Goal: Task Accomplishment & Management: Contribute content

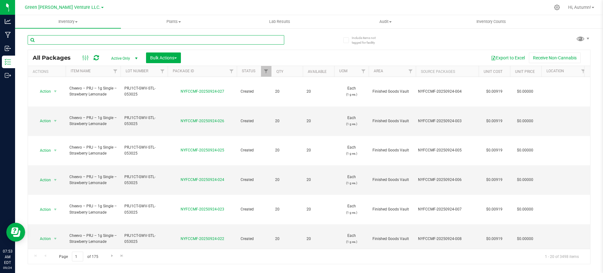
click at [99, 41] on input "text" at bounding box center [156, 39] width 257 height 9
type input "NYFCCMF-20250918-043"
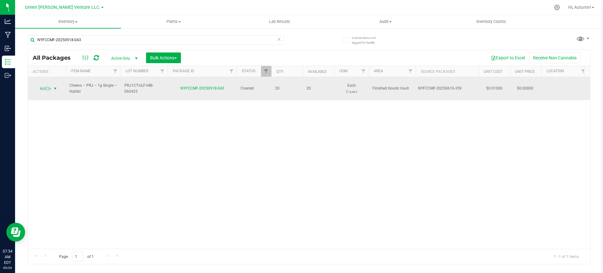
click at [48, 85] on span "Action" at bounding box center [42, 88] width 17 height 9
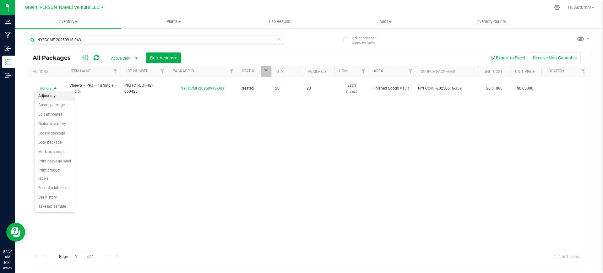
click at [52, 96] on li "Adjust qty" at bounding box center [55, 95] width 40 height 9
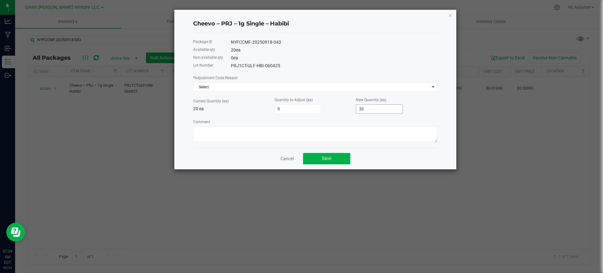
click at [368, 105] on div "New Quantity (ea) 20" at bounding box center [396, 104] width 81 height 17
click at [368, 105] on input "20" at bounding box center [379, 109] width 46 height 9
type input "-20"
type input "0"
click at [342, 83] on div "* Adjustment Code Reason Select" at bounding box center [315, 82] width 244 height 17
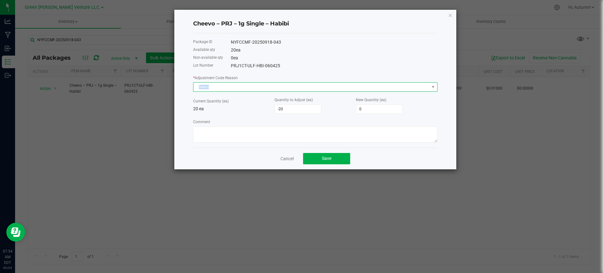
click at [343, 87] on span "Select" at bounding box center [312, 87] width 236 height 9
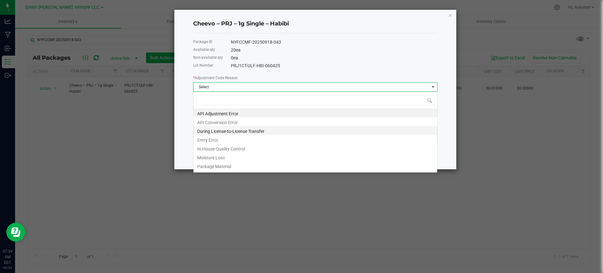
scroll to position [9, 244]
click at [263, 140] on li "Entry Error" at bounding box center [316, 139] width 244 height 9
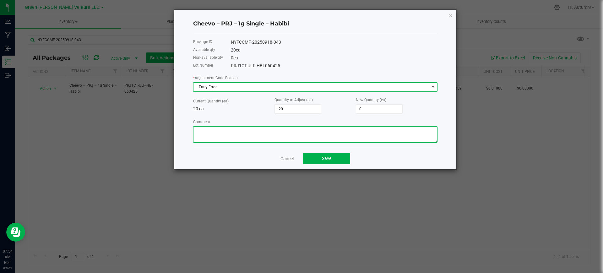
click at [263, 140] on textarea "Comment" at bounding box center [315, 134] width 244 height 16
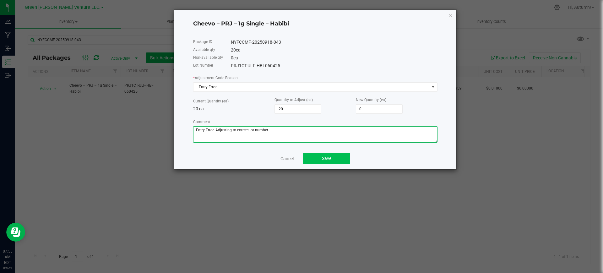
type textarea "Entry Error. Adjusting to correct lot number."
click at [327, 162] on button "Save" at bounding box center [326, 158] width 47 height 11
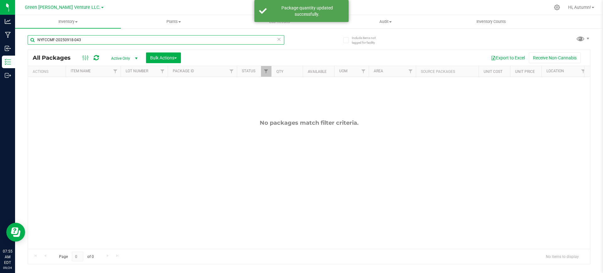
click at [94, 39] on input "NYFCCMF-20250918-043" at bounding box center [156, 39] width 257 height 9
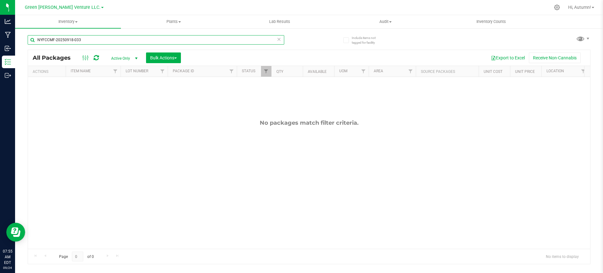
type input "NYFCCMF-20250918-033"
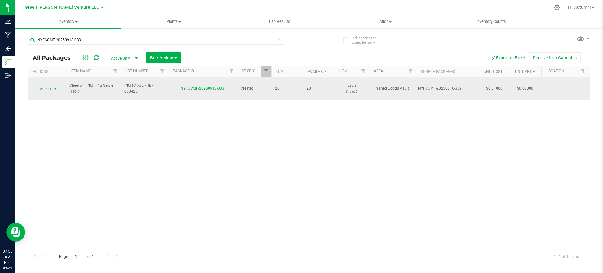
click at [48, 85] on span "Action" at bounding box center [42, 88] width 17 height 9
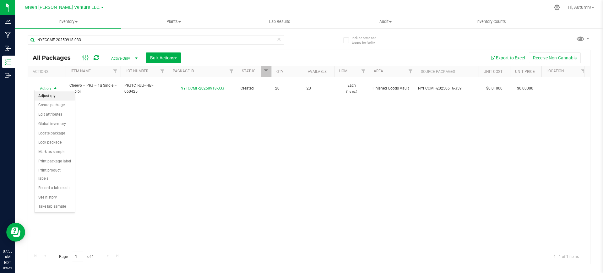
click at [51, 93] on li "Adjust qty" at bounding box center [55, 95] width 40 height 9
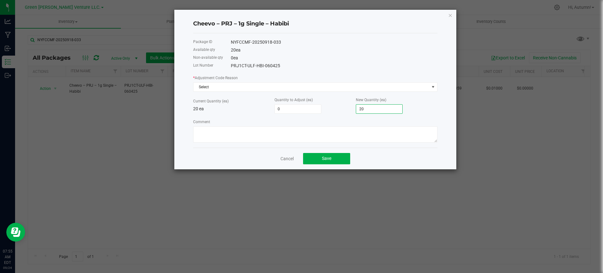
click at [383, 107] on input "20" at bounding box center [379, 109] width 46 height 9
type input "-20"
type input "0"
click at [314, 70] on div "Package ID NYFCCMF-20250918-033 Available qty 20 ea Non-available qty 0 ea Lot …" at bounding box center [315, 90] width 244 height 114
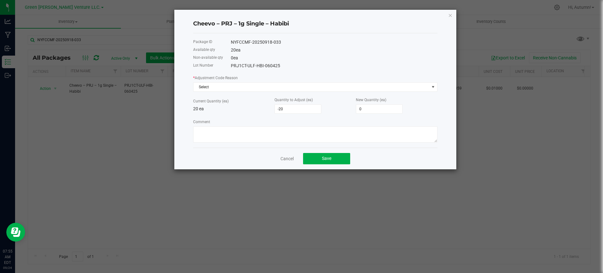
click at [314, 92] on div "* Adjustment Code Reason Select Current Quantity (ea) 20 ea Quantity to Adjust …" at bounding box center [315, 108] width 244 height 68
click at [310, 90] on span "Select" at bounding box center [312, 87] width 236 height 9
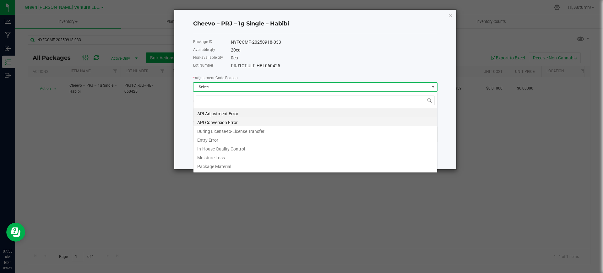
scroll to position [9, 244]
click at [281, 138] on li "Entry Error" at bounding box center [316, 139] width 244 height 9
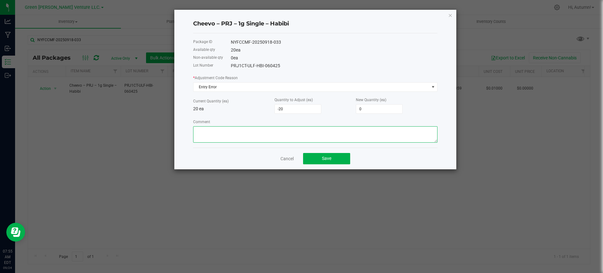
click at [281, 138] on textarea "Comment" at bounding box center [315, 134] width 244 height 16
type textarea "Entry error adjusting to correct lot number."
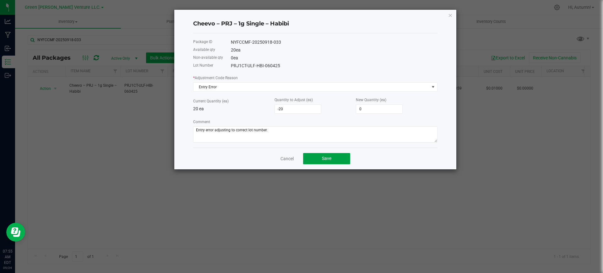
click at [330, 162] on button "Save" at bounding box center [326, 158] width 47 height 11
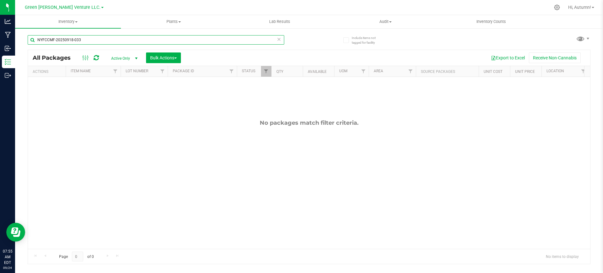
click at [94, 41] on input "NYFCCMF-20250918-033" at bounding box center [156, 39] width 257 height 9
type input "NYFCCMF-20250918-034"
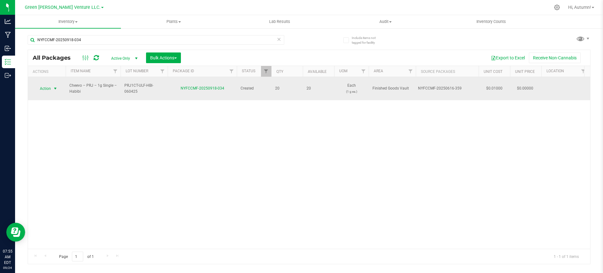
click at [48, 84] on span "Action" at bounding box center [42, 88] width 17 height 9
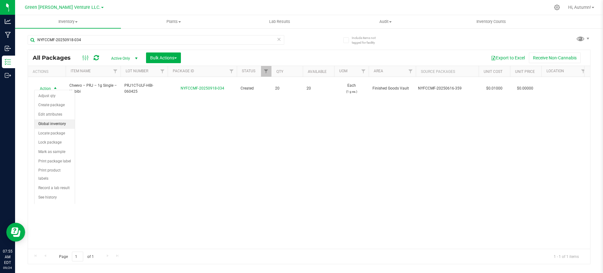
click at [51, 94] on li "Adjust qty" at bounding box center [55, 95] width 40 height 9
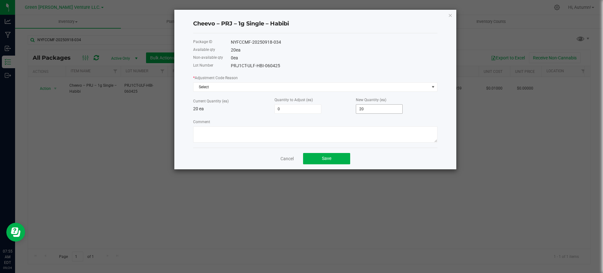
click at [364, 110] on input "20" at bounding box center [379, 109] width 46 height 9
type input "-20"
type input "0"
click at [337, 88] on span "Select" at bounding box center [312, 87] width 236 height 9
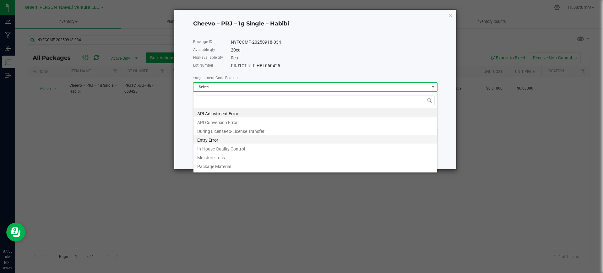
scroll to position [9, 244]
click at [278, 138] on li "Entry Error" at bounding box center [316, 139] width 244 height 9
click at [278, 138] on textarea "Comment" at bounding box center [315, 134] width 244 height 16
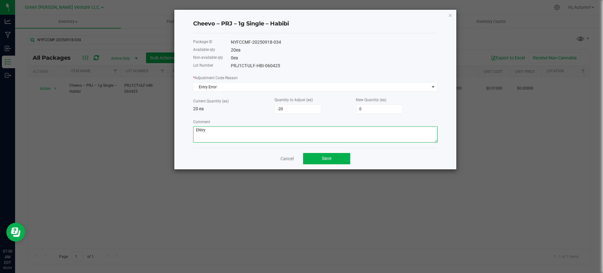
type textarea "ENtry e"
type textarea "Entry Error Adjusting to correct lot number"
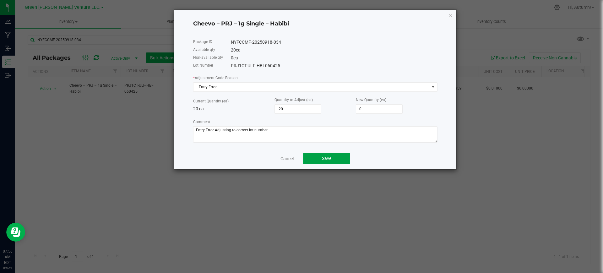
click at [326, 163] on button "Save" at bounding box center [326, 158] width 47 height 11
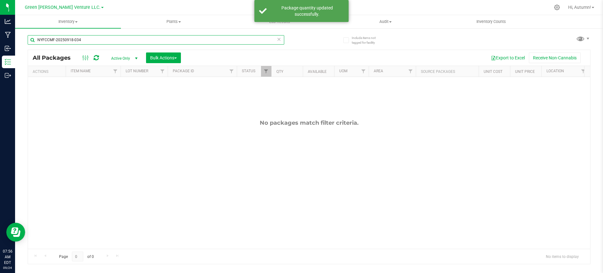
click at [97, 43] on input "NYFCCMF-20250918-034" at bounding box center [156, 39] width 257 height 9
type input "NYFCCMF-20250918-045"
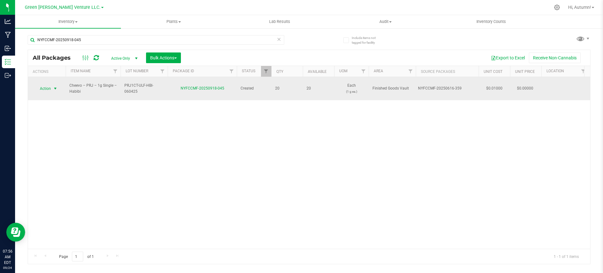
click at [57, 86] on span "select" at bounding box center [55, 88] width 5 height 5
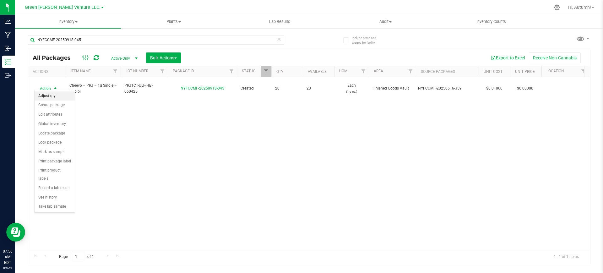
click at [57, 92] on li "Adjust qty" at bounding box center [55, 95] width 40 height 9
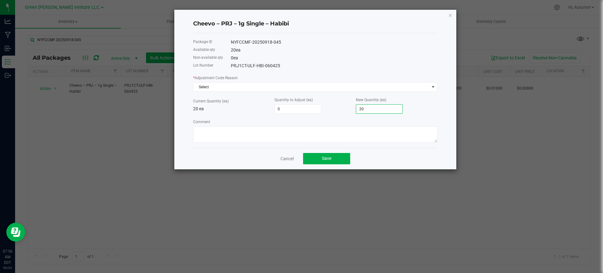
click at [368, 110] on input "20" at bounding box center [379, 109] width 46 height 9
type input "-20"
type input "0"
click at [368, 90] on span "Select" at bounding box center [312, 87] width 236 height 9
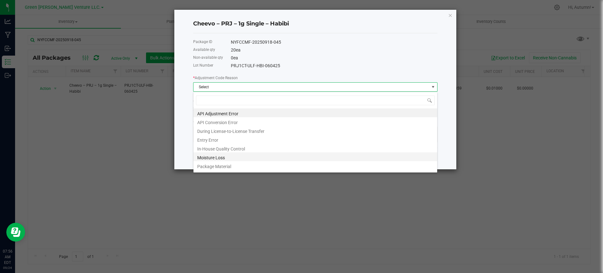
scroll to position [9, 244]
click at [262, 140] on li "Entry Error" at bounding box center [316, 139] width 244 height 9
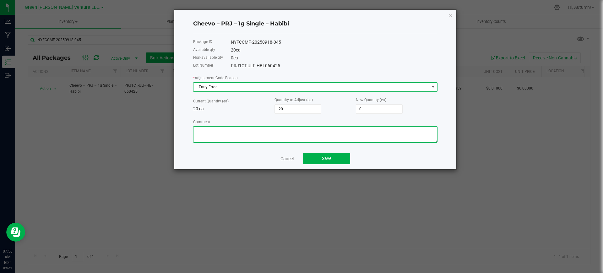
click at [262, 138] on textarea "Comment" at bounding box center [315, 134] width 244 height 16
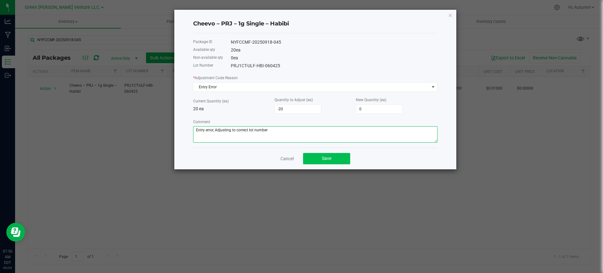
type textarea "Entry error, Adjusting to correct lot number"
click at [321, 157] on button "Save" at bounding box center [326, 158] width 47 height 11
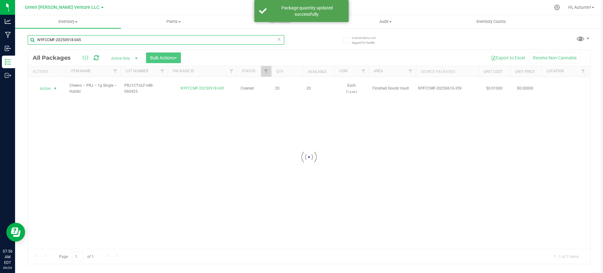
click at [120, 35] on input "NYFCCMF-20250918-045" at bounding box center [156, 39] width 257 height 9
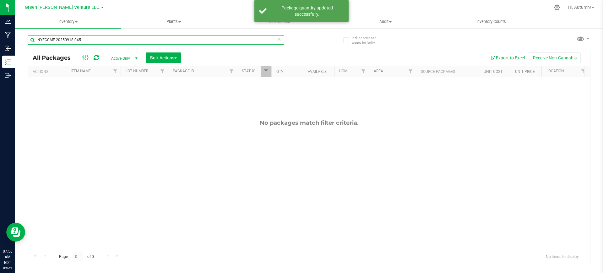
click at [120, 35] on input "NYFCCMF-20250918-045" at bounding box center [156, 39] width 257 height 9
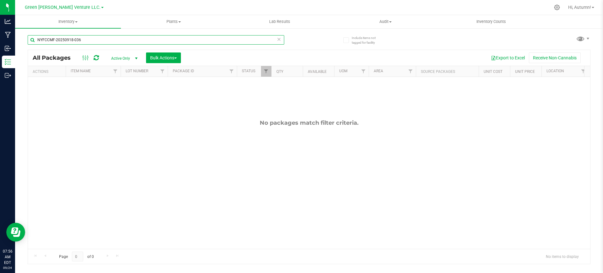
type input "NYFCCMF-20250918-036"
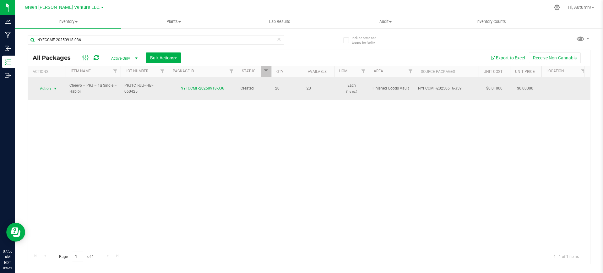
click at [49, 85] on span "Action" at bounding box center [42, 88] width 17 height 9
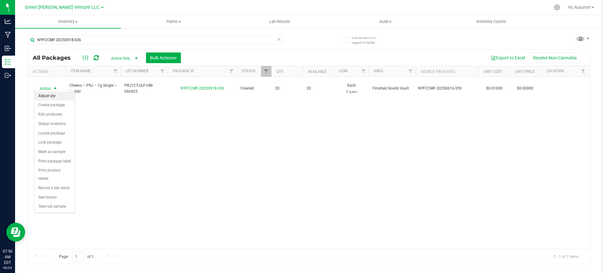
click at [58, 95] on li "Adjust qty" at bounding box center [55, 95] width 40 height 9
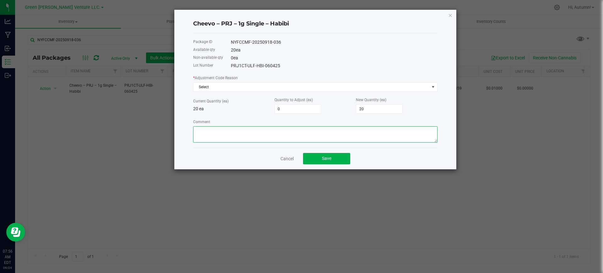
click at [248, 128] on textarea "Comment" at bounding box center [315, 134] width 244 height 16
drag, startPoint x: 354, startPoint y: 112, endPoint x: 358, endPoint y: 111, distance: 3.7
click at [357, 111] on div "Current Quantity (ea) 20 ea Quantity to Adjust (ea) 0 New Quantity (ea) 20" at bounding box center [315, 104] width 244 height 17
click at [367, 110] on input "20" at bounding box center [379, 109] width 46 height 9
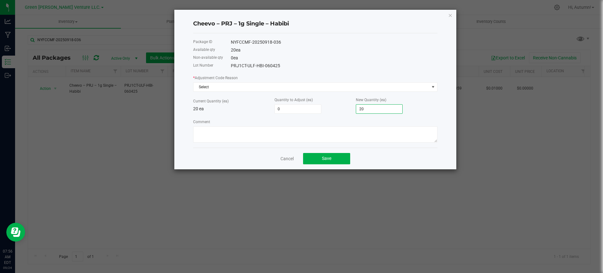
click at [367, 110] on input "20" at bounding box center [379, 109] width 46 height 9
type input "-20"
type input "0"
click at [303, 82] on span "Select" at bounding box center [315, 86] width 244 height 9
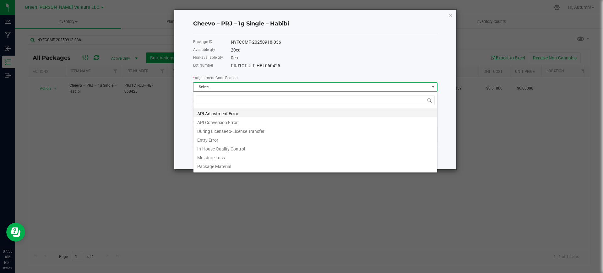
scroll to position [9, 244]
click at [239, 142] on li "Entry Error" at bounding box center [316, 139] width 244 height 9
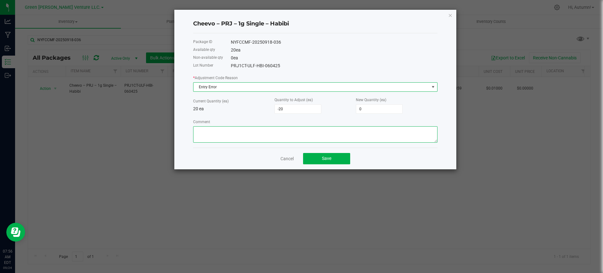
click at [239, 142] on textarea "Comment" at bounding box center [315, 134] width 244 height 16
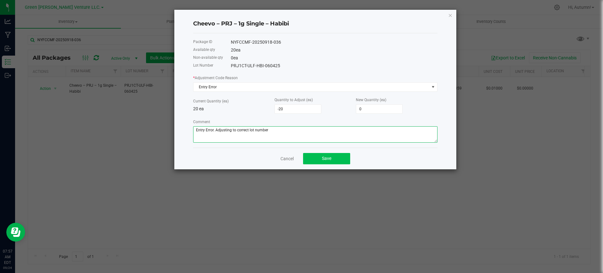
type textarea "Entry Error. Adjusting to correct lot number"
click at [320, 156] on button "Save" at bounding box center [326, 158] width 47 height 11
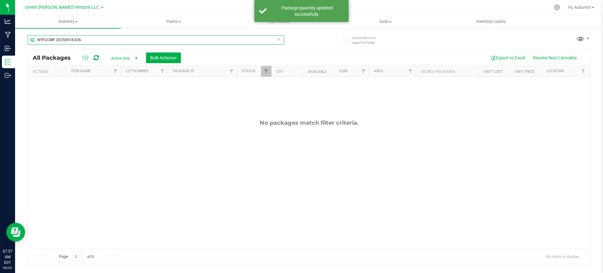
click at [81, 41] on input "NYFCCMF-20250918-036" at bounding box center [156, 39] width 257 height 9
click at [82, 41] on input "NYFCCMF-20250918-036" at bounding box center [156, 39] width 257 height 9
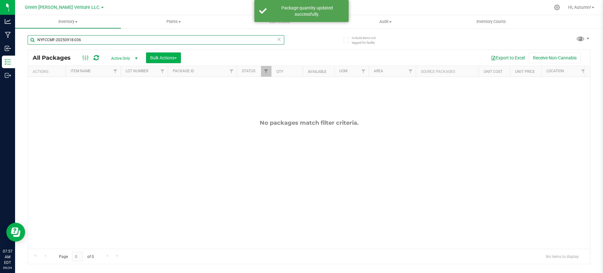
click at [82, 41] on input "NYFCCMF-20250918-036" at bounding box center [156, 39] width 257 height 9
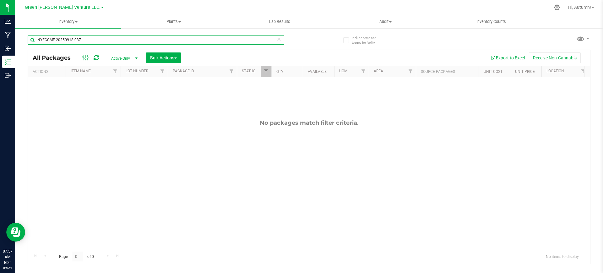
type input "NYFCCMF-20250918-037"
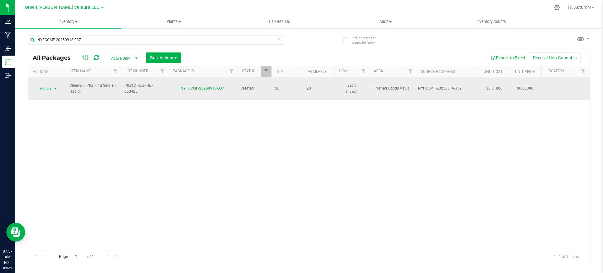
click at [52, 84] on span "select" at bounding box center [56, 88] width 8 height 9
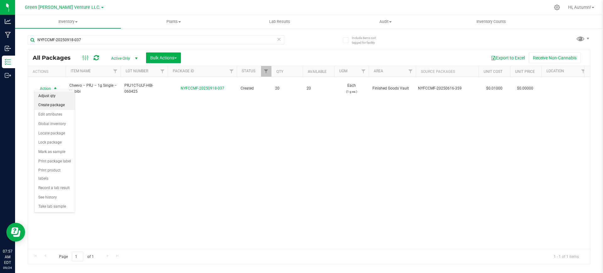
click at [55, 94] on li "Adjust qty" at bounding box center [55, 95] width 40 height 9
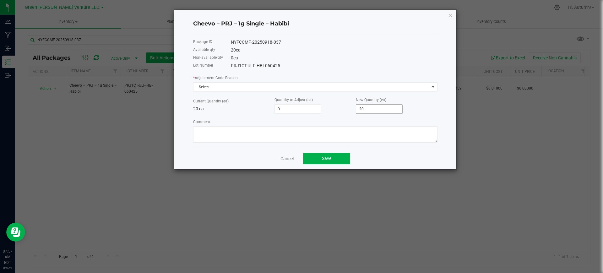
click at [376, 106] on input "20" at bounding box center [379, 109] width 46 height 9
type input "-20"
type input "0"
drag, startPoint x: 350, startPoint y: 94, endPoint x: 349, endPoint y: 85, distance: 9.2
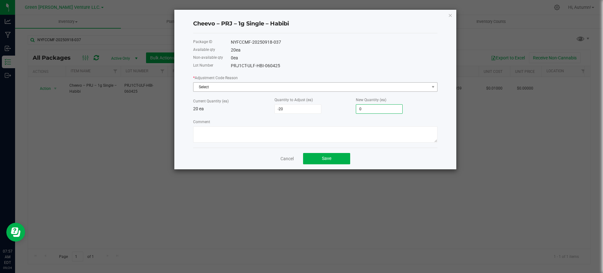
click at [350, 93] on div "* Adjustment Code Reason Select Current Quantity (ea) 20 ea Quantity to Adjust …" at bounding box center [315, 108] width 244 height 68
click at [349, 85] on span "Select" at bounding box center [312, 87] width 236 height 9
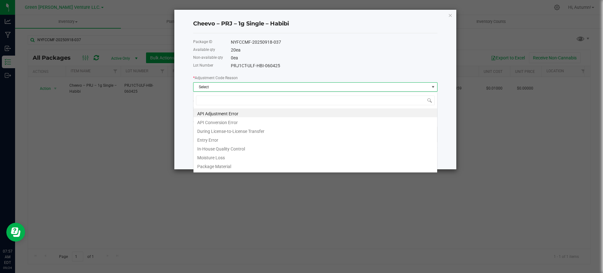
scroll to position [9, 244]
click at [299, 142] on li "Entry Error" at bounding box center [316, 139] width 244 height 9
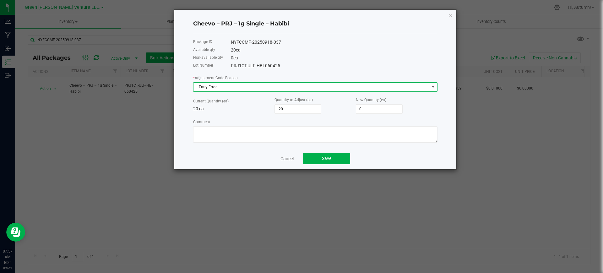
click at [299, 142] on div "Package ID NYFCCMF-20250918-037 Available qty 20 ea Non-available qty 0 ea Lot …" at bounding box center [315, 90] width 244 height 114
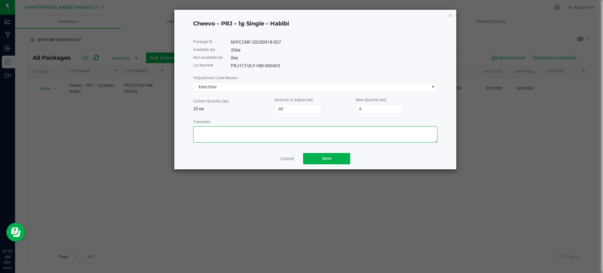
click at [309, 136] on textarea "Comment" at bounding box center [315, 134] width 244 height 16
type textarea "Entry Error Adjusting to correct lot number"
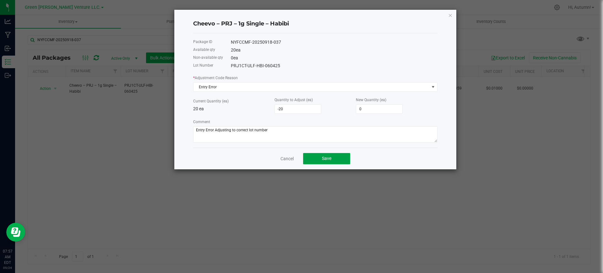
click at [335, 157] on button "Save" at bounding box center [326, 158] width 47 height 11
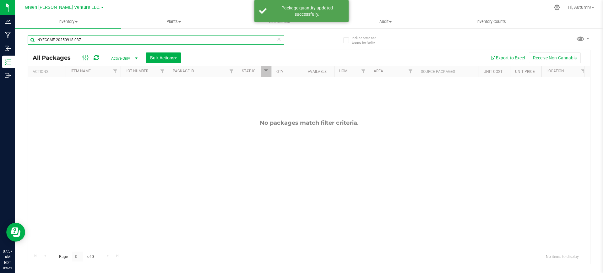
click at [96, 41] on input "NYFCCMF-20250918-037" at bounding box center [156, 39] width 257 height 9
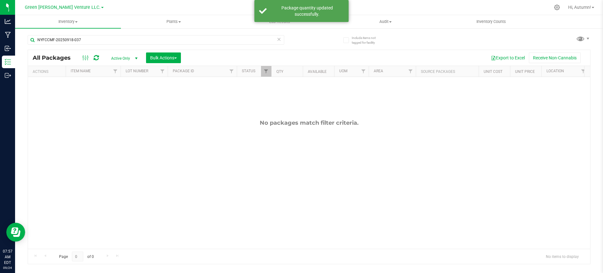
click at [97, 51] on div "All Packages Active Only Active Only Lab Samples Locked All Bulk Actions Add to…" at bounding box center [309, 58] width 562 height 16
click at [99, 34] on div "NYFCCMF-20250918-037" at bounding box center [169, 40] width 282 height 20
click at [98, 33] on div "NYFCCMF-20250918-037" at bounding box center [169, 40] width 282 height 20
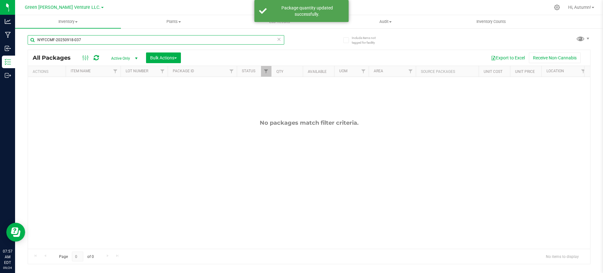
click at [98, 39] on input "NYFCCMF-20250918-037" at bounding box center [156, 39] width 257 height 9
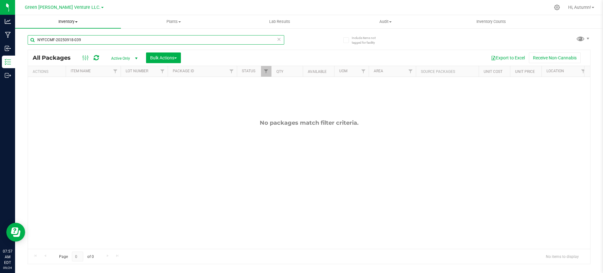
type input "NYFCCMF-20250918-039"
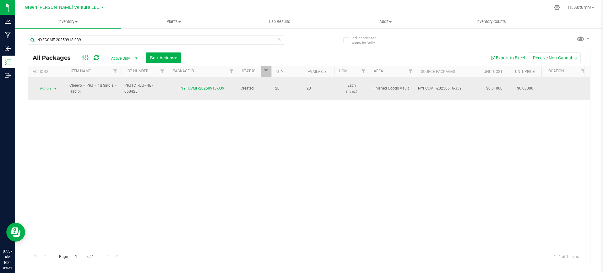
click at [46, 88] on span "Action" at bounding box center [42, 88] width 17 height 9
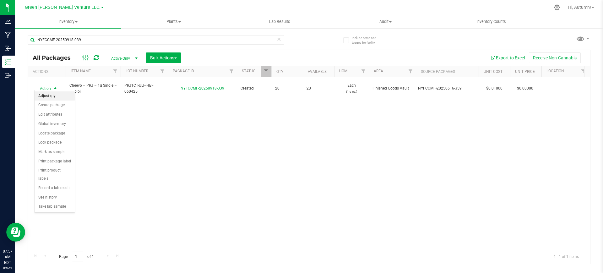
click at [48, 93] on li "Adjust qty" at bounding box center [55, 95] width 40 height 9
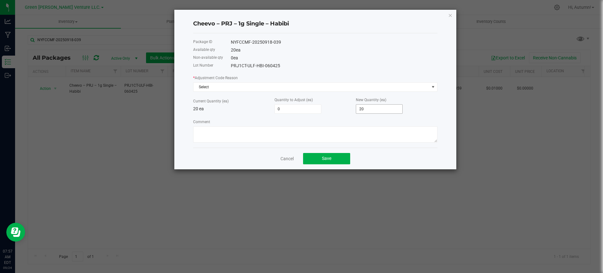
click at [365, 110] on input "20" at bounding box center [379, 109] width 46 height 9
type input "-20"
type input "0"
drag, startPoint x: 315, startPoint y: 81, endPoint x: 312, endPoint y: 84, distance: 3.8
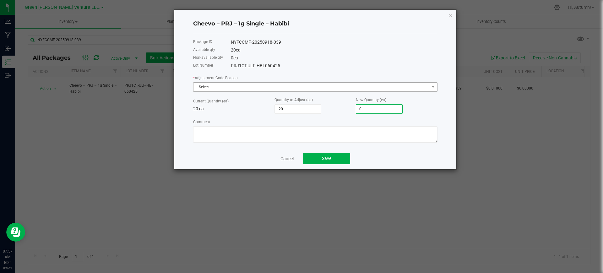
click at [315, 81] on div "* Adjustment Code Reason Select" at bounding box center [315, 82] width 244 height 17
click at [311, 86] on span "Select" at bounding box center [312, 87] width 236 height 9
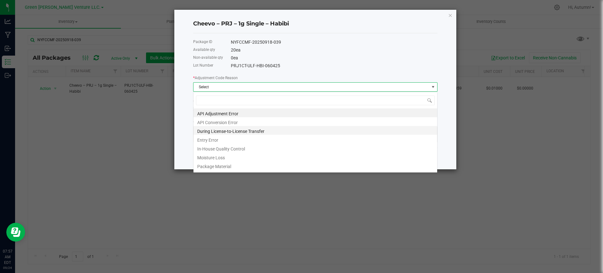
scroll to position [9, 244]
click at [276, 138] on li "Entry Error" at bounding box center [316, 139] width 244 height 9
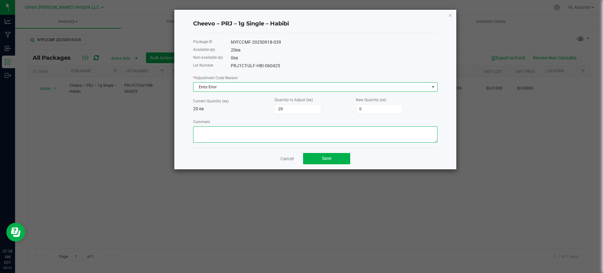
click at [276, 139] on textarea "Comment" at bounding box center [315, 134] width 244 height 16
type textarea "ENtry"
drag, startPoint x: 341, startPoint y: 135, endPoint x: 314, endPoint y: 141, distance: 27.1
click at [314, 141] on textarea "Comment" at bounding box center [315, 134] width 244 height 16
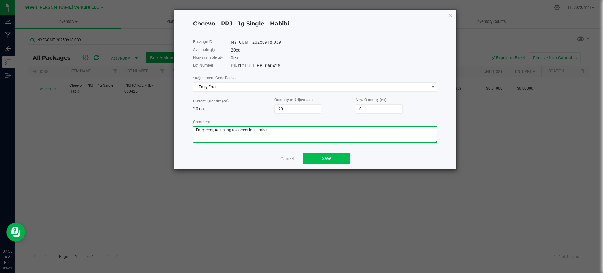
type textarea "Entry error, Adjusting to correct lot number"
click at [332, 160] on button "Save" at bounding box center [326, 158] width 47 height 11
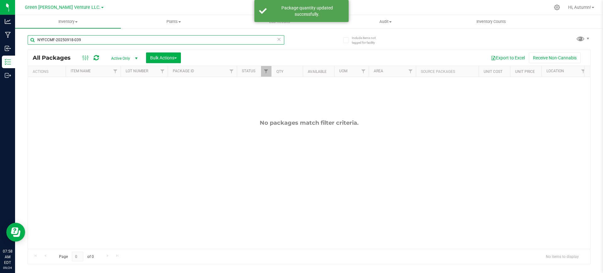
click at [83, 40] on input "NYFCCMF-20250918-039" at bounding box center [156, 39] width 257 height 9
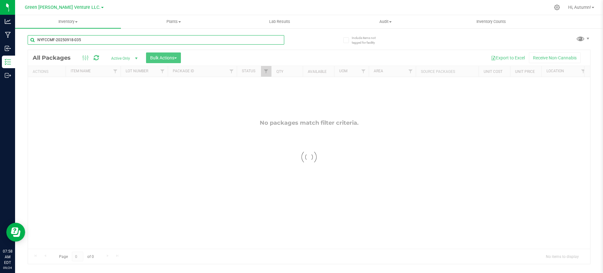
type input "NYFCCMF-20250918-035"
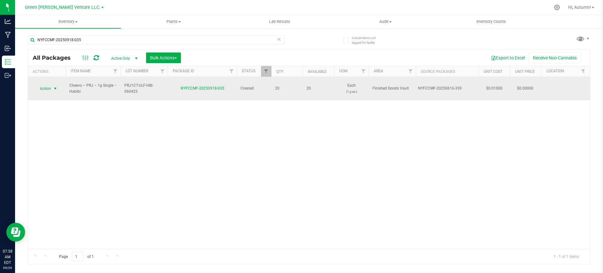
click at [54, 86] on span "select" at bounding box center [55, 88] width 5 height 5
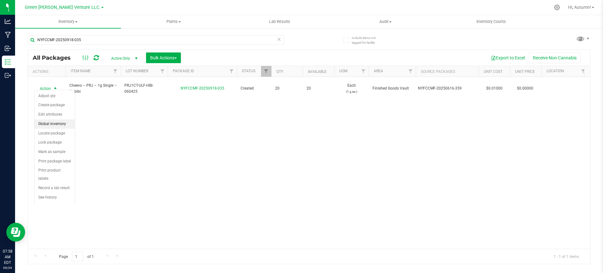
click at [55, 90] on div "Action Adjust qty Create package Edit attributes Global inventory Locate packag…" at bounding box center [54, 151] width 41 height 123
click at [55, 93] on li "Adjust qty" at bounding box center [55, 95] width 40 height 9
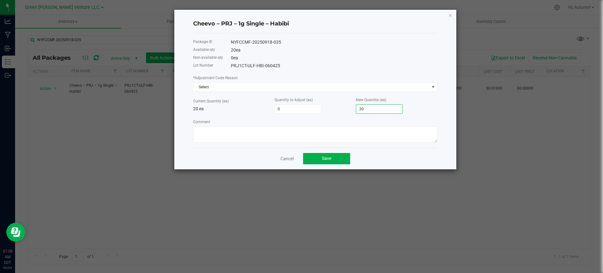
click at [369, 106] on input "20" at bounding box center [379, 109] width 46 height 9
click at [372, 90] on span "Select" at bounding box center [312, 87] width 236 height 9
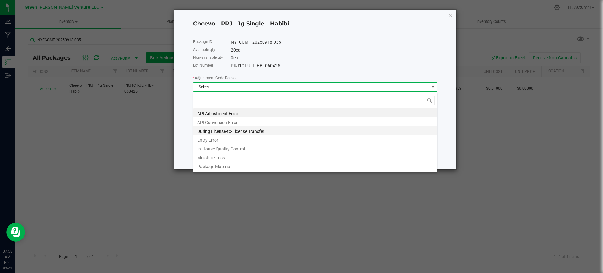
scroll to position [9, 244]
click at [298, 141] on li "Entry Error" at bounding box center [316, 139] width 244 height 9
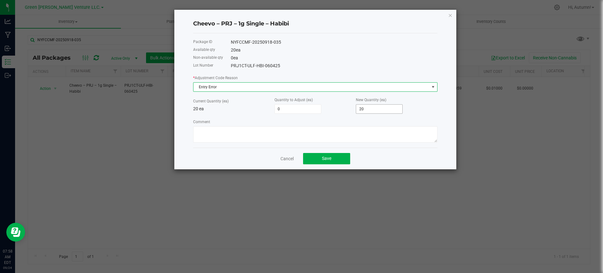
click at [364, 112] on input "20" at bounding box center [379, 109] width 46 height 9
type input "-20"
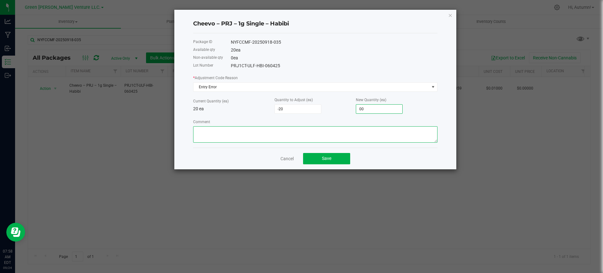
type input "0"
click at [300, 127] on textarea "Comment" at bounding box center [315, 134] width 244 height 16
type textarea "Entry Error"
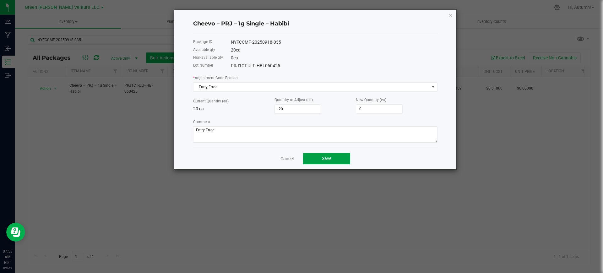
click at [326, 158] on span "Save" at bounding box center [326, 158] width 9 height 5
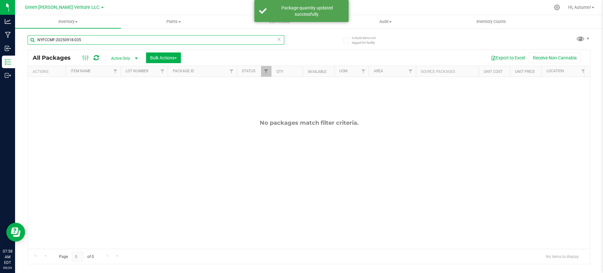
click at [86, 42] on input "NYFCCMF-20250918-035" at bounding box center [156, 39] width 257 height 9
type input "NYFCCMF-20250918-044"
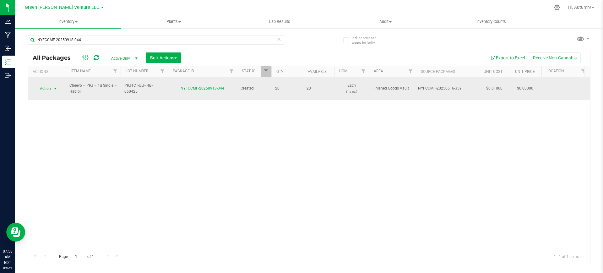
click at [55, 86] on span "select" at bounding box center [55, 88] width 5 height 5
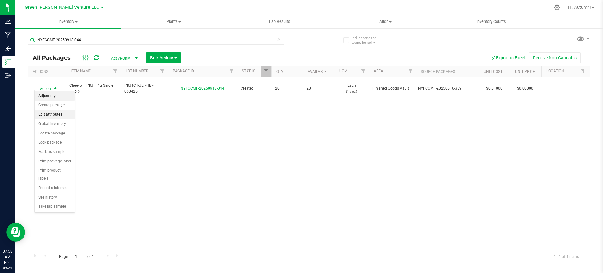
click at [57, 94] on li "Adjust qty" at bounding box center [55, 95] width 40 height 9
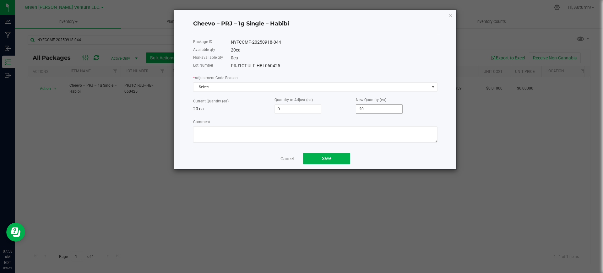
click at [379, 106] on input "20" at bounding box center [379, 109] width 46 height 9
type input "-20"
type input "0"
click at [283, 85] on span "Select" at bounding box center [312, 87] width 236 height 9
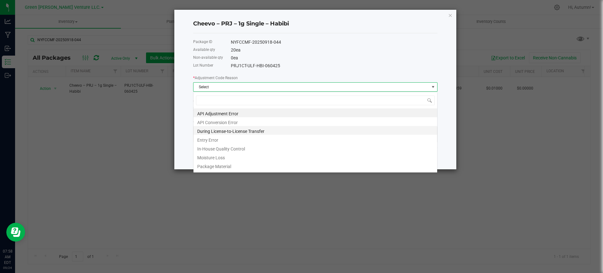
scroll to position [9, 244]
click at [239, 139] on li "Entry Error" at bounding box center [316, 139] width 244 height 9
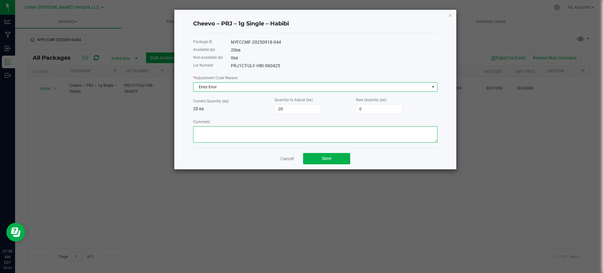
click at [239, 139] on textarea "Comment" at bounding box center [315, 134] width 244 height 16
type textarea "Entry error"
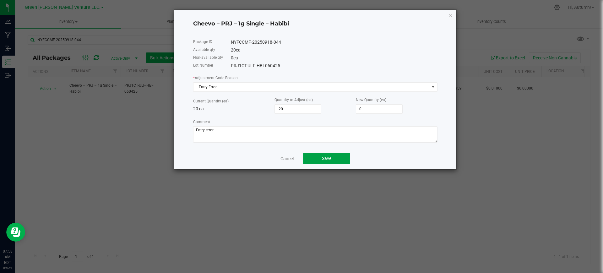
drag, startPoint x: 347, startPoint y: 161, endPoint x: 299, endPoint y: 148, distance: 50.0
click at [347, 161] on button "Save" at bounding box center [326, 158] width 47 height 11
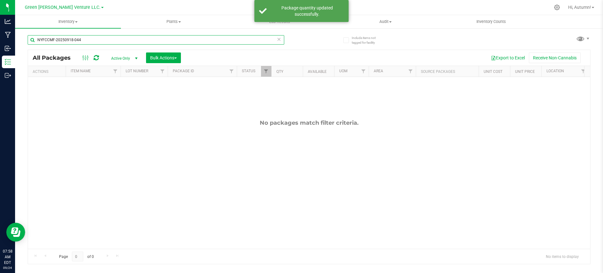
click at [83, 38] on input "NYFCCMF-20250918-044" at bounding box center [156, 39] width 257 height 9
type input "NYFCCMF-20250918-032"
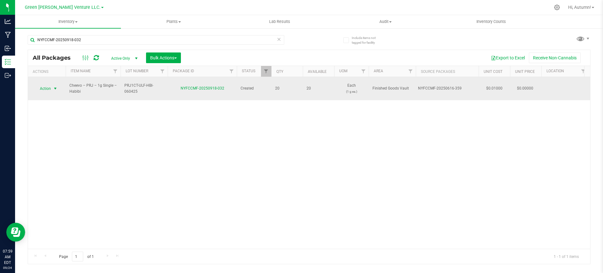
click at [50, 85] on span "Action" at bounding box center [42, 88] width 17 height 9
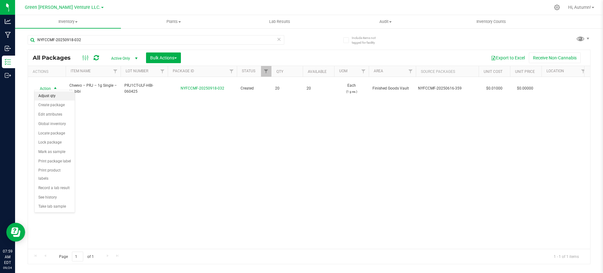
click at [52, 97] on li "Adjust qty" at bounding box center [55, 95] width 40 height 9
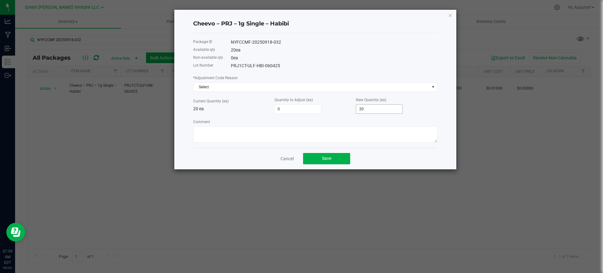
click at [388, 109] on input "20" at bounding box center [379, 109] width 46 height 9
type input "-20"
type input "0"
click at [396, 82] on span "Select" at bounding box center [315, 86] width 244 height 9
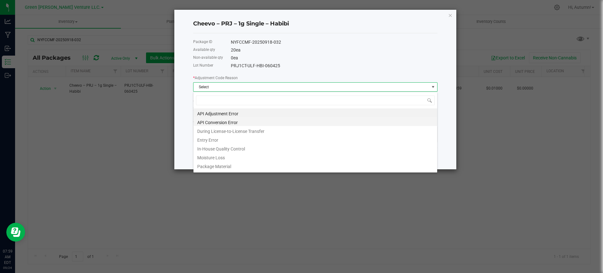
scroll to position [9, 244]
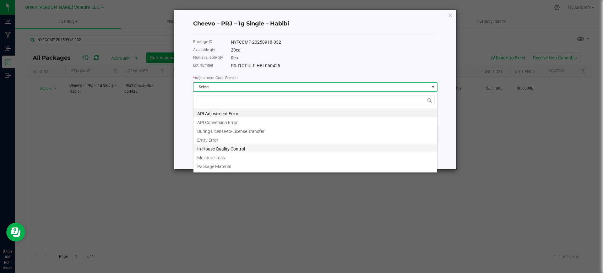
click at [327, 148] on li "In-House Quality Control" at bounding box center [316, 148] width 244 height 9
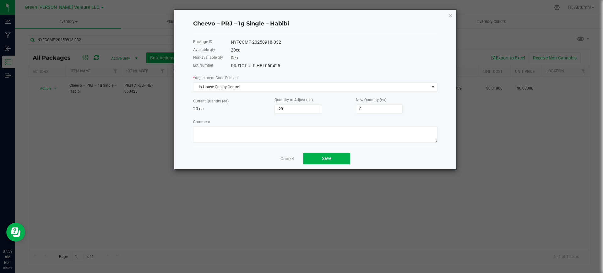
click at [327, 148] on div "Cancel Save" at bounding box center [315, 159] width 244 height 22
click at [296, 89] on span "In-House Quality Control" at bounding box center [312, 87] width 236 height 9
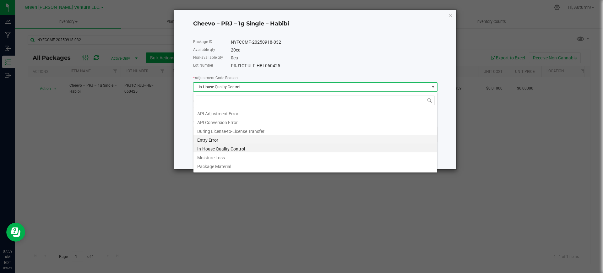
click at [241, 140] on li "Entry Error" at bounding box center [316, 139] width 244 height 9
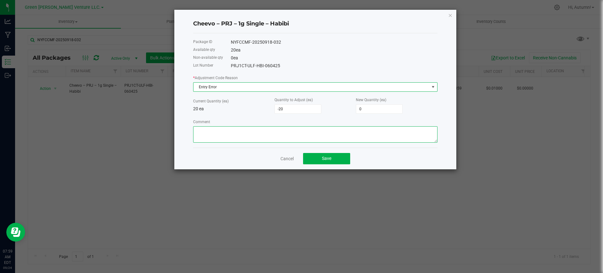
click at [241, 140] on textarea "Comment" at bounding box center [315, 134] width 244 height 16
type textarea "Entry error"
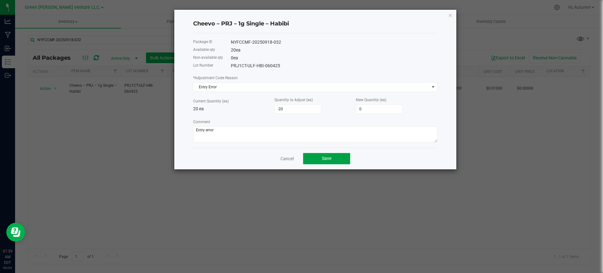
click at [349, 158] on button "Save" at bounding box center [326, 158] width 47 height 11
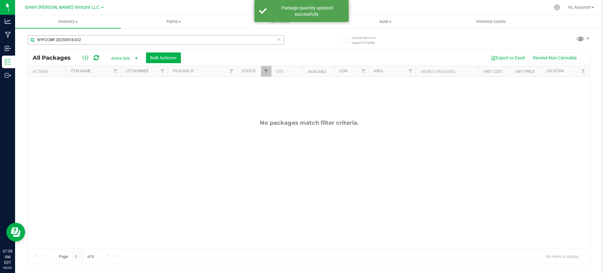
drag, startPoint x: 254, startPoint y: 30, endPoint x: 254, endPoint y: 37, distance: 6.6
click at [254, 31] on div "NYFCCMF-20250918-032" at bounding box center [169, 40] width 282 height 20
click at [254, 38] on input "NYFCCMF-20250918-032" at bounding box center [156, 39] width 257 height 9
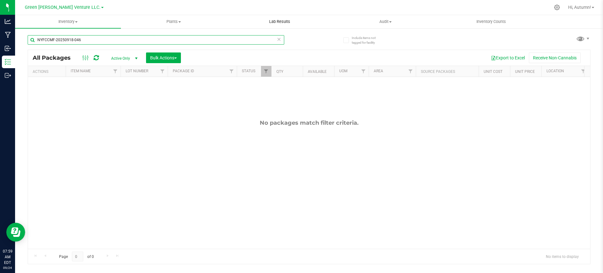
type input "NYFCCMF-20250918-046"
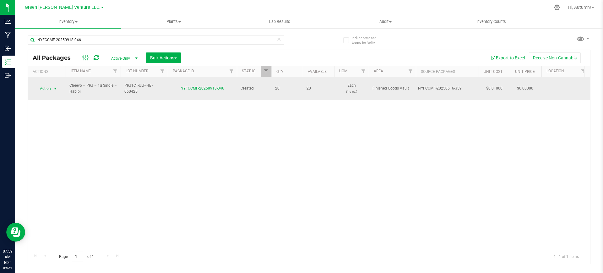
click at [55, 86] on span "select" at bounding box center [55, 88] width 5 height 5
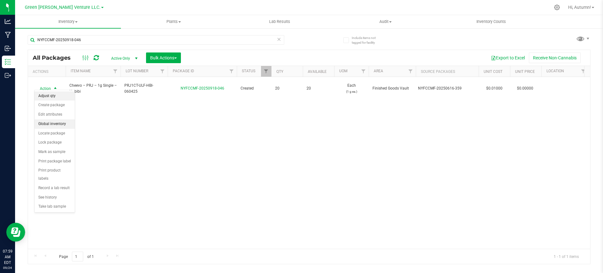
click at [54, 92] on li "Adjust qty" at bounding box center [55, 95] width 40 height 9
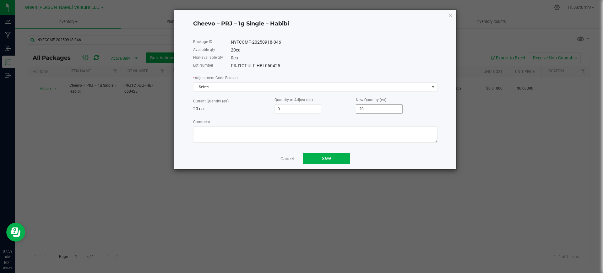
click at [374, 108] on input "20" at bounding box center [379, 109] width 46 height 9
type input "-20"
type input "0"
click at [253, 81] on div "* Adjustment Code Reason Select" at bounding box center [315, 82] width 244 height 17
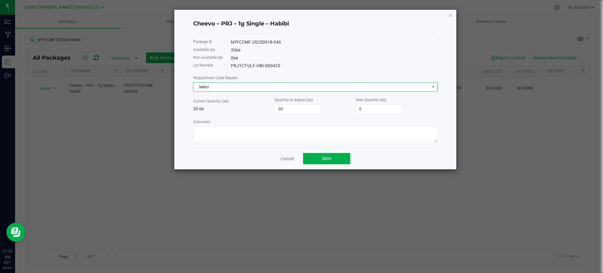
click at [254, 90] on span "Select" at bounding box center [312, 87] width 236 height 9
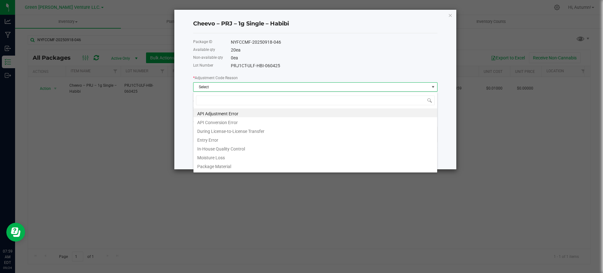
scroll to position [9, 244]
click at [231, 136] on li "Entry Error" at bounding box center [316, 139] width 244 height 9
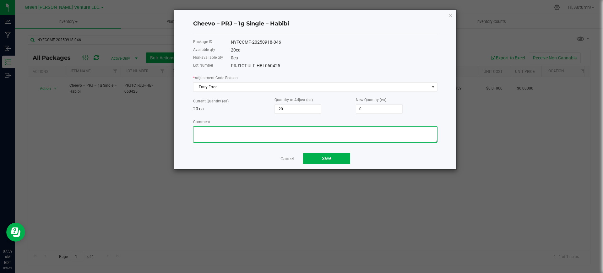
click at [233, 138] on textarea "Comment" at bounding box center [315, 134] width 244 height 16
type textarea "Entry error"
click at [341, 158] on button "Save" at bounding box center [326, 158] width 47 height 11
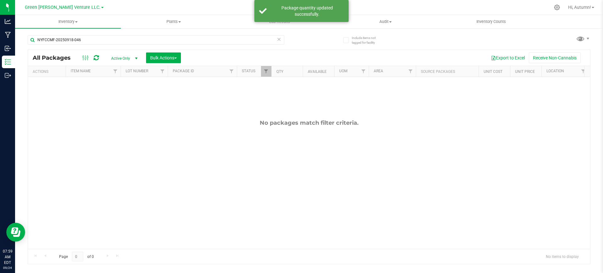
click at [172, 34] on div "NYFCCMF-20250918-046" at bounding box center [169, 40] width 282 height 20
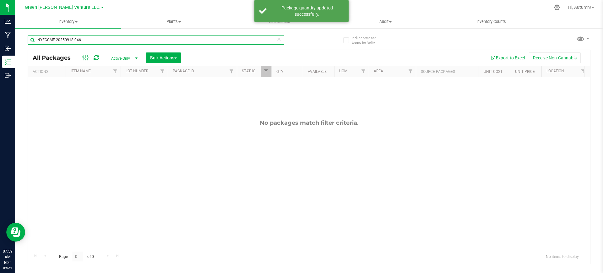
click at [172, 36] on input "NYFCCMF-20250918-046" at bounding box center [156, 39] width 257 height 9
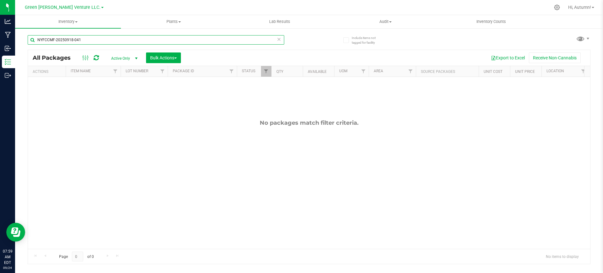
type input "NYFCCMF-20250918-041"
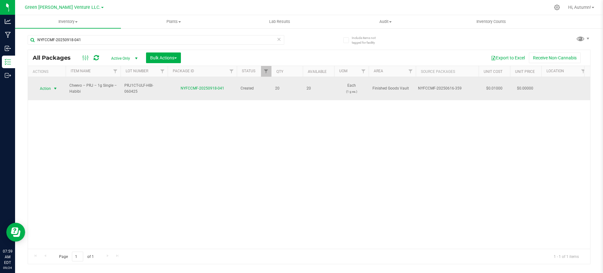
click at [52, 84] on span "select" at bounding box center [56, 88] width 8 height 9
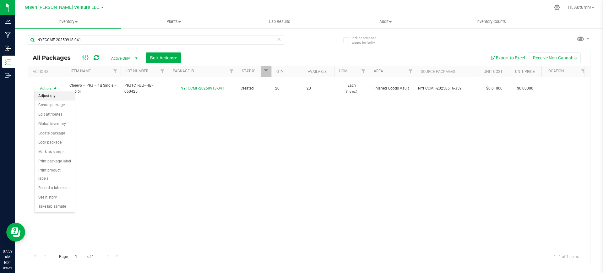
click at [52, 93] on li "Adjust qty" at bounding box center [55, 95] width 40 height 9
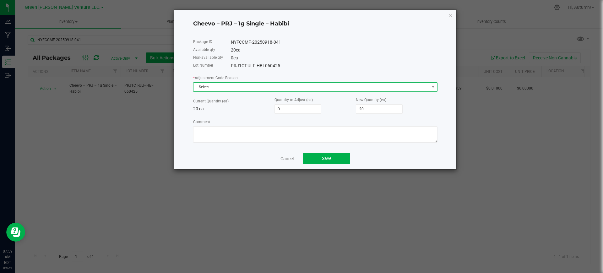
click at [253, 89] on span "Select" at bounding box center [312, 87] width 236 height 9
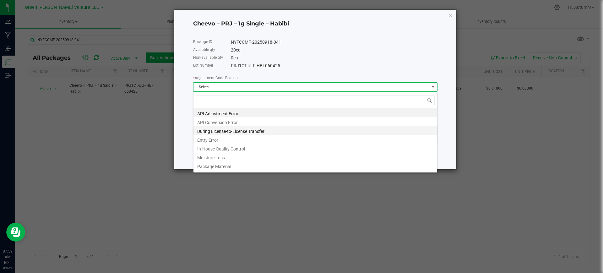
scroll to position [9, 244]
click at [233, 138] on li "Entry Error" at bounding box center [316, 139] width 244 height 9
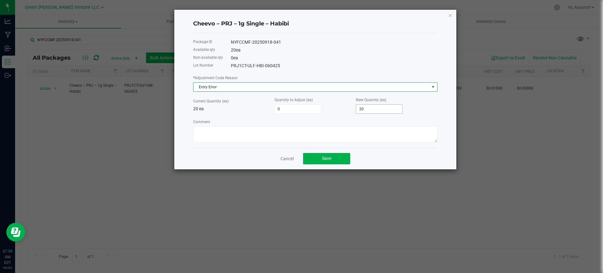
click at [395, 108] on input "20" at bounding box center [379, 109] width 46 height 9
type input "-20"
type input "0"
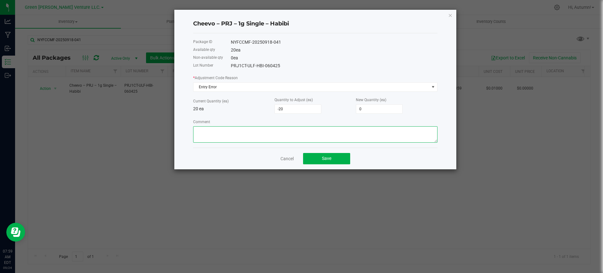
click at [290, 126] on textarea "Comment" at bounding box center [315, 134] width 244 height 16
click at [313, 162] on button "Save" at bounding box center [326, 158] width 47 height 11
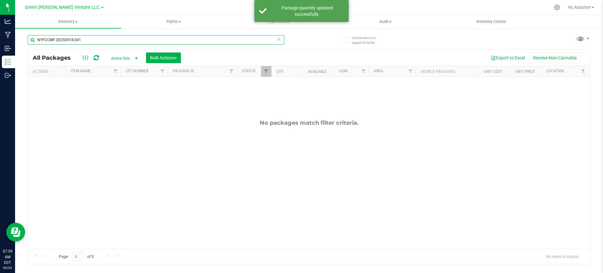
click at [85, 38] on input "NYFCCMF-20250918-041" at bounding box center [156, 39] width 257 height 9
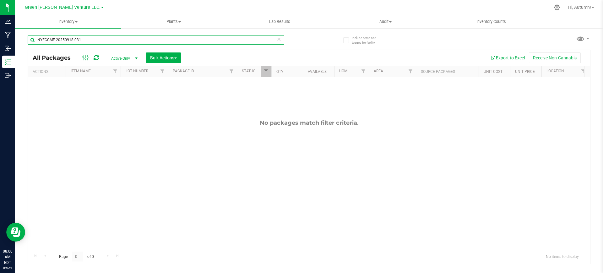
type input "NYFCCMF-20250918-031"
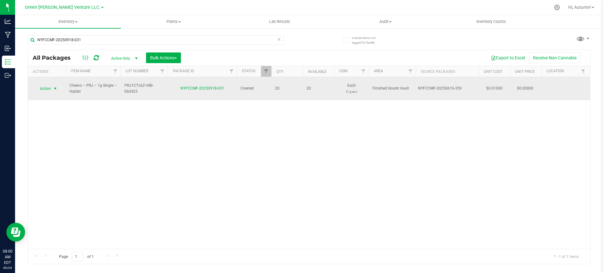
click at [55, 86] on span "select" at bounding box center [55, 88] width 5 height 5
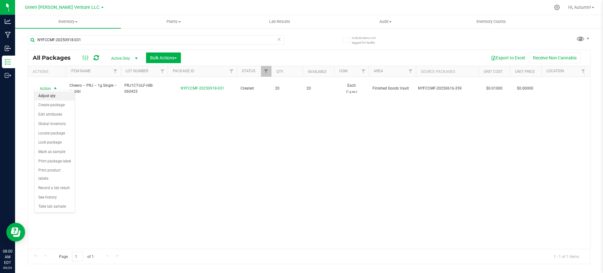
click at [53, 94] on li "Adjust qty" at bounding box center [55, 95] width 40 height 9
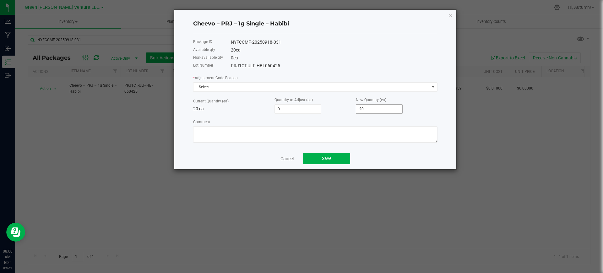
click at [386, 108] on input "20" at bounding box center [379, 109] width 46 height 9
type input "-20"
type input "0"
click at [323, 90] on span "Select" at bounding box center [312, 87] width 236 height 9
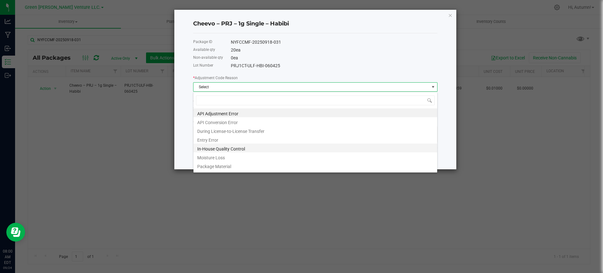
scroll to position [9, 244]
click at [293, 137] on li "Entry Error" at bounding box center [316, 139] width 244 height 9
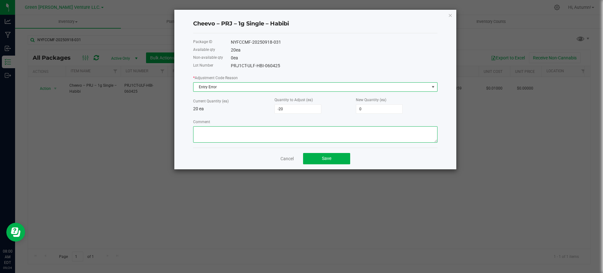
click at [293, 137] on textarea "Comment" at bounding box center [315, 134] width 244 height 16
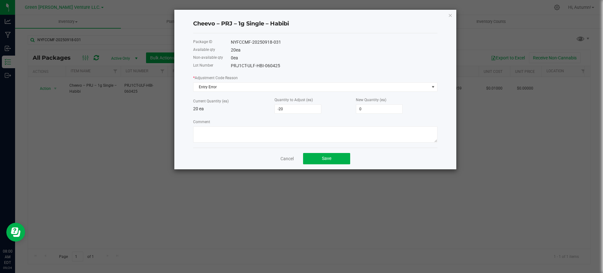
click at [350, 164] on div "Cancel Save" at bounding box center [315, 159] width 244 height 22
click at [347, 162] on button "Save" at bounding box center [326, 158] width 47 height 11
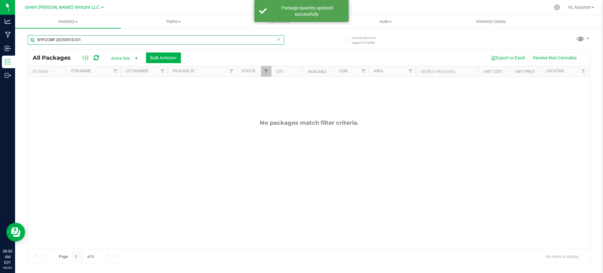
click at [74, 40] on input "NYFCCMF-20250918-031" at bounding box center [156, 39] width 257 height 9
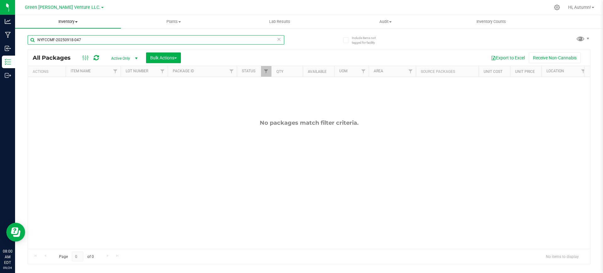
type input "NYFCCMF-20250918-047"
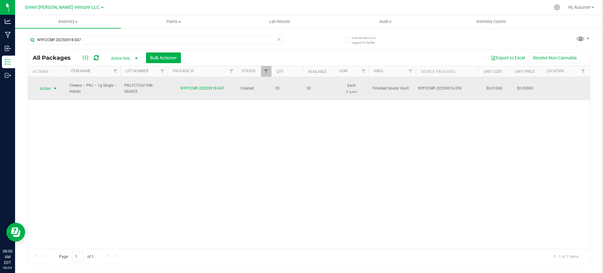
click at [52, 87] on span "select" at bounding box center [56, 88] width 8 height 9
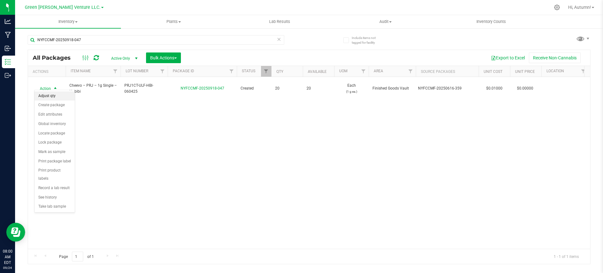
click at [52, 96] on li "Adjust qty" at bounding box center [55, 95] width 40 height 9
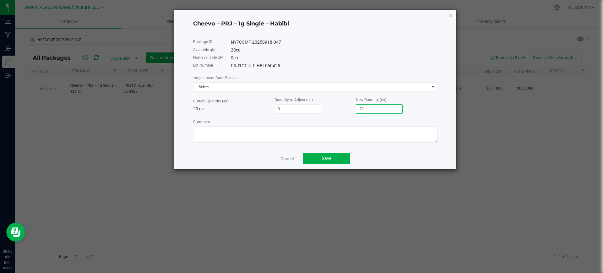
click at [377, 112] on input "20" at bounding box center [379, 109] width 46 height 9
type input "-20"
type input "0"
click at [304, 88] on span "Select" at bounding box center [312, 87] width 236 height 9
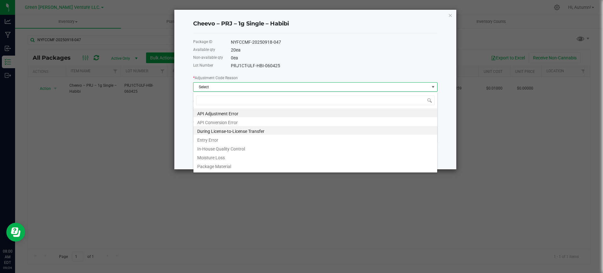
scroll to position [9, 244]
click at [246, 139] on li "Entry Error" at bounding box center [316, 139] width 244 height 9
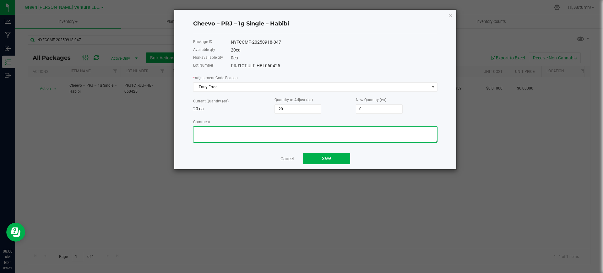
click at [246, 139] on textarea "Comment" at bounding box center [315, 134] width 244 height 16
click at [336, 165] on div "Cancel Save" at bounding box center [315, 159] width 244 height 22
drag, startPoint x: 337, startPoint y: 162, endPoint x: 172, endPoint y: 64, distance: 191.7
click at [337, 161] on button "Save" at bounding box center [326, 158] width 47 height 11
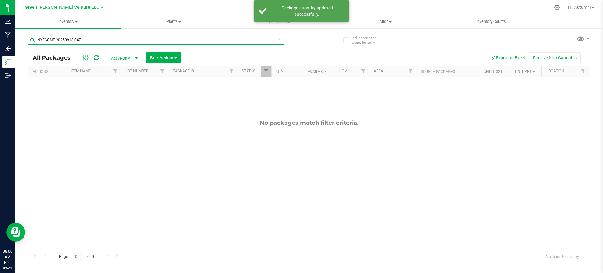
click at [108, 39] on input "NYFCCMF-20250918-047" at bounding box center [156, 39] width 257 height 9
drag, startPoint x: 108, startPoint y: 39, endPoint x: 105, endPoint y: 42, distance: 4.3
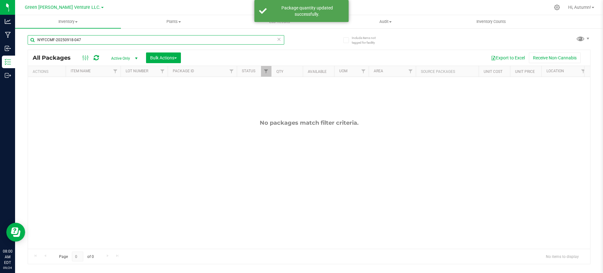
click at [105, 42] on input "NYFCCMF-20250918-047" at bounding box center [156, 39] width 257 height 9
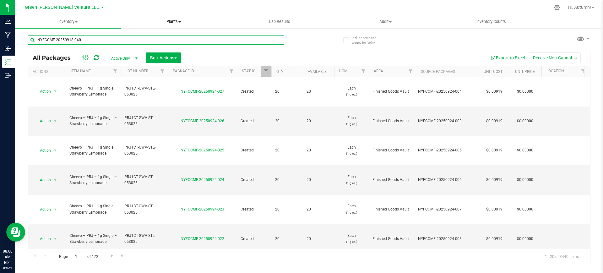
type input "NYFCCMF-20250918-040"
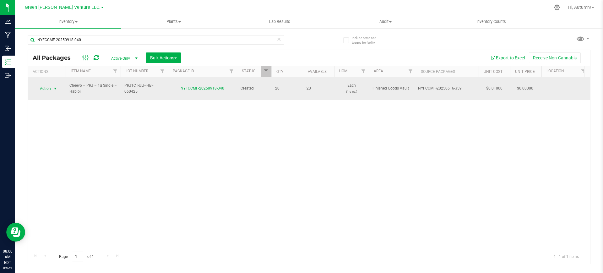
click at [43, 84] on span "Action" at bounding box center [42, 88] width 17 height 9
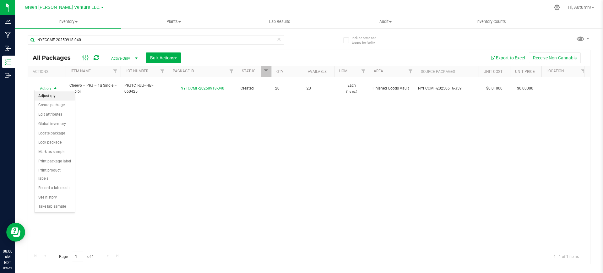
click at [59, 97] on li "Adjust qty" at bounding box center [55, 95] width 40 height 9
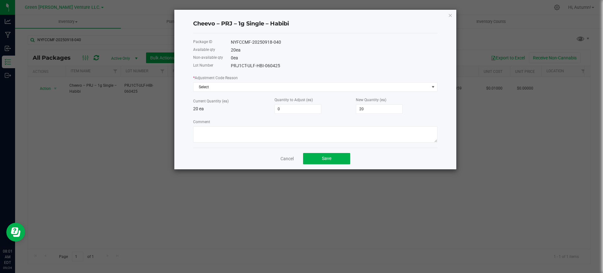
click at [216, 93] on div "* Adjustment Code Reason Select Current Quantity (ea) 20 ea Quantity to Adjust …" at bounding box center [315, 108] width 244 height 68
click at [215, 84] on span "Select" at bounding box center [312, 87] width 236 height 9
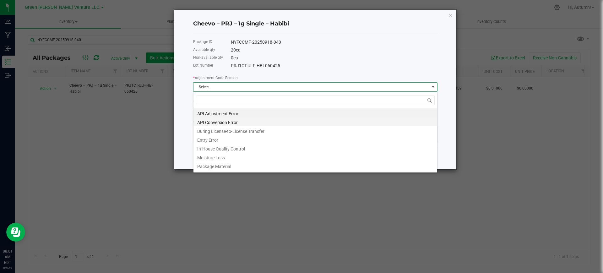
scroll to position [9, 244]
click at [226, 139] on li "Entry Error" at bounding box center [316, 139] width 244 height 9
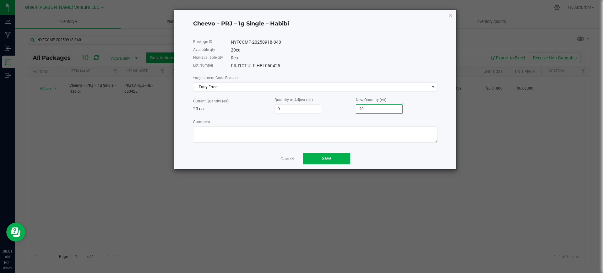
click at [363, 107] on input "20" at bounding box center [379, 109] width 46 height 9
type input "-20"
type input "0"
click at [376, 165] on div "Cancel Save" at bounding box center [315, 159] width 244 height 22
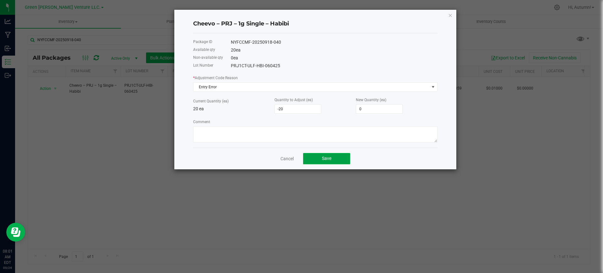
click at [325, 159] on span "Save" at bounding box center [326, 158] width 9 height 5
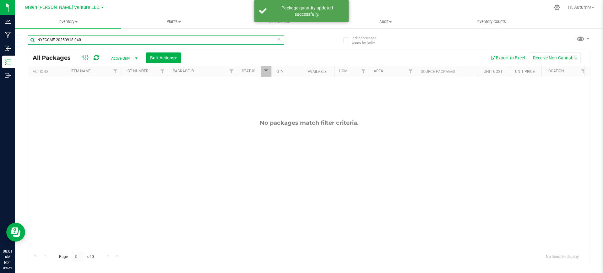
click at [132, 39] on input "NYFCCMF-20250918-040" at bounding box center [156, 39] width 257 height 9
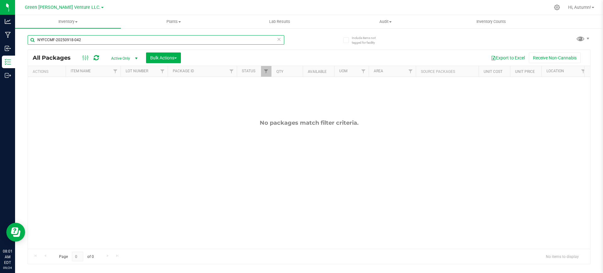
type input "NYFCCMF-20250918-042"
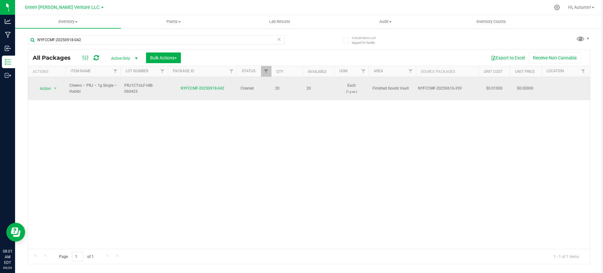
click at [42, 93] on td "Action Action Adjust qty Create package Edit attributes Global inventory Locate…" at bounding box center [47, 88] width 38 height 23
click at [47, 88] on span "Action" at bounding box center [42, 88] width 17 height 9
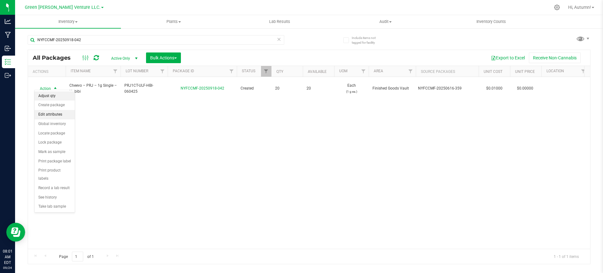
click at [54, 96] on li "Adjust qty" at bounding box center [55, 95] width 40 height 9
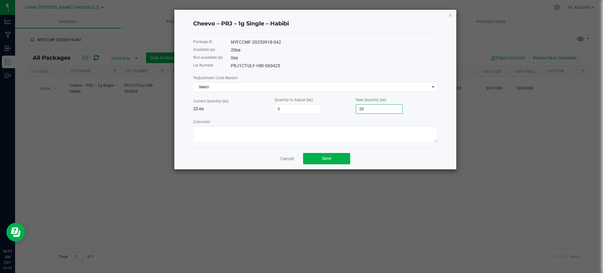
click at [392, 108] on input "20" at bounding box center [379, 109] width 46 height 9
type input "-18"
type input "2"
type input "-20"
type input "0"
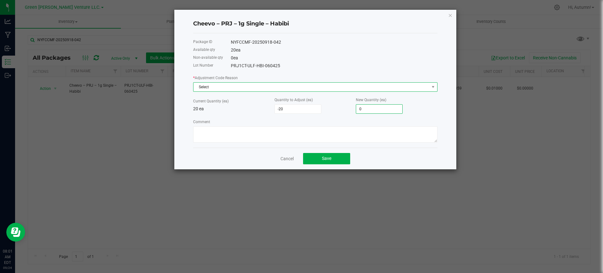
click at [380, 89] on span "Select" at bounding box center [312, 87] width 236 height 9
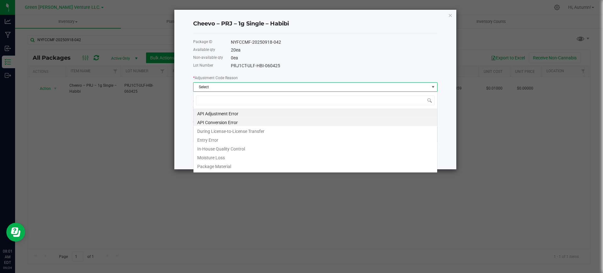
scroll to position [9, 244]
click at [248, 140] on li "Entry Error" at bounding box center [316, 139] width 244 height 9
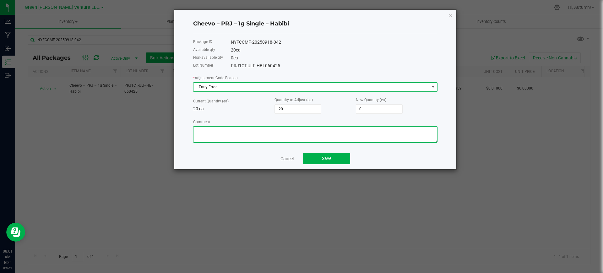
click at [248, 140] on textarea "Comment" at bounding box center [315, 134] width 244 height 16
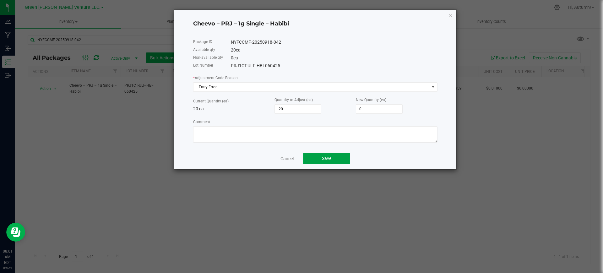
click at [335, 157] on button "Save" at bounding box center [326, 158] width 47 height 11
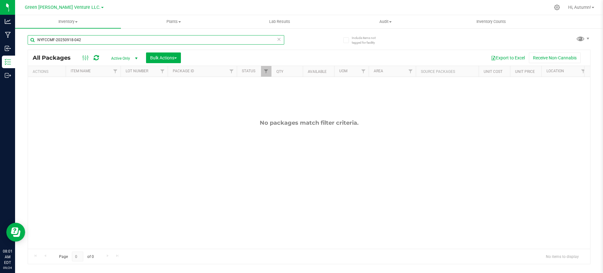
click at [120, 37] on input "NYFCCMF-20250918-042" at bounding box center [156, 39] width 257 height 9
type input "NYFCCMF-20250918-038"
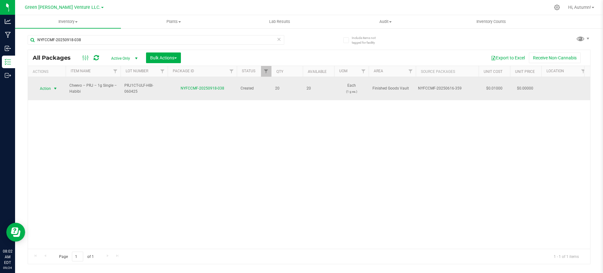
click at [48, 87] on span "Action" at bounding box center [42, 88] width 17 height 9
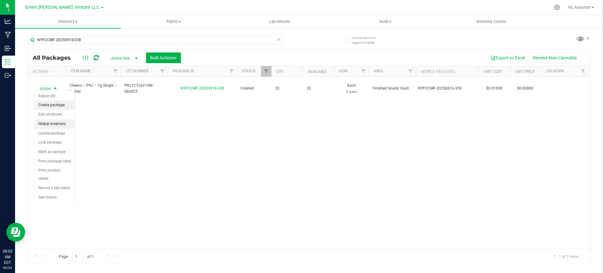
click at [47, 92] on li "Adjust qty" at bounding box center [55, 95] width 40 height 9
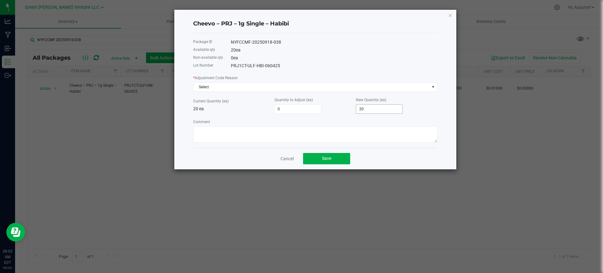
click at [373, 105] on input "20" at bounding box center [379, 109] width 46 height 9
type input "-20"
type input "0"
click at [287, 80] on div "* Adjustment Code Reason Select" at bounding box center [315, 82] width 244 height 17
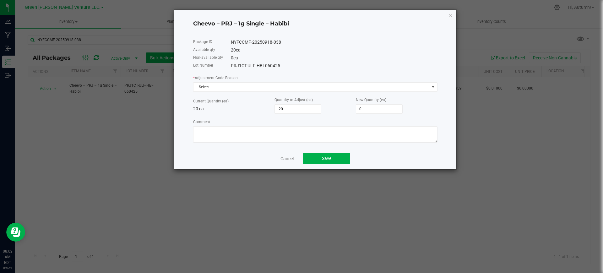
click at [286, 80] on div "* Adjustment Code Reason Select" at bounding box center [315, 82] width 244 height 17
click at [285, 83] on span "Select" at bounding box center [312, 87] width 236 height 9
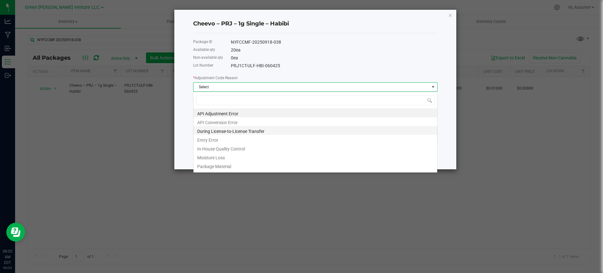
scroll to position [9, 244]
click at [265, 136] on li "Entry Error" at bounding box center [316, 139] width 244 height 9
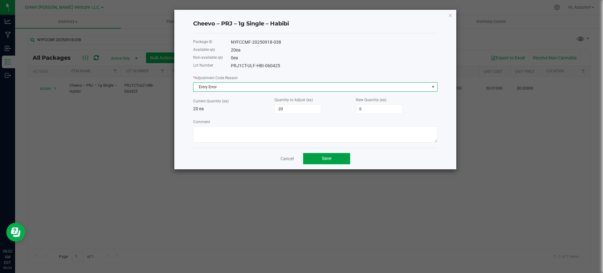
click at [326, 160] on span "Save" at bounding box center [326, 158] width 9 height 5
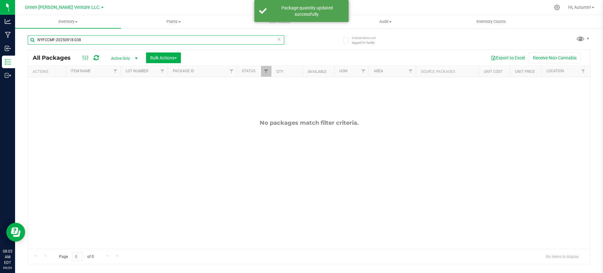
click at [91, 38] on input "NYFCCMF-20250918-038" at bounding box center [156, 39] width 257 height 9
type input "NYFCCMF-20250918-029"
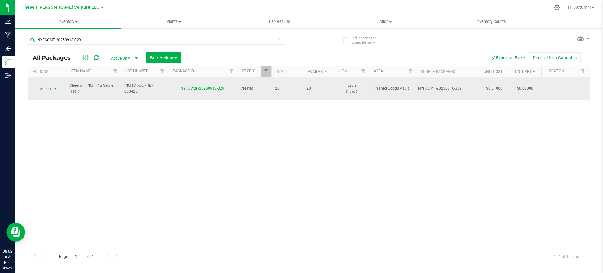
click at [50, 85] on span "Action" at bounding box center [42, 88] width 17 height 9
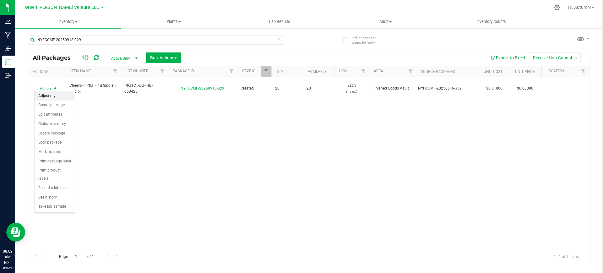
click at [53, 94] on li "Adjust qty" at bounding box center [55, 95] width 40 height 9
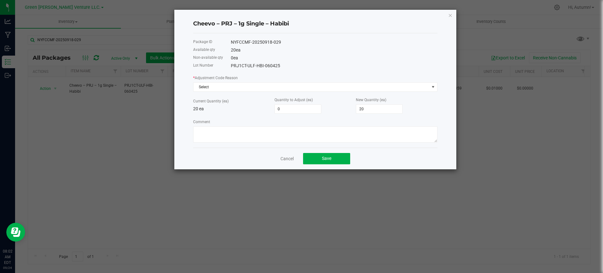
click at [374, 103] on div "New Quantity (ea) 20" at bounding box center [396, 104] width 81 height 17
click at [373, 105] on input "20" at bounding box center [379, 109] width 46 height 9
type input "-20"
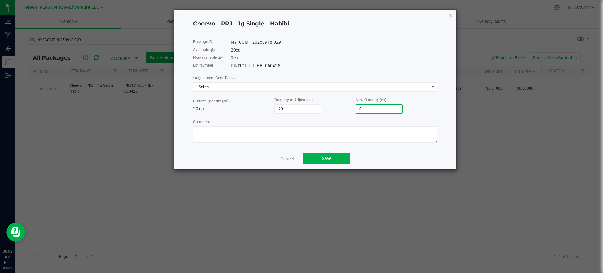
type input "0"
click at [290, 91] on div "* Adjustment Code Reason Select Current Quantity (ea) 20 ea Quantity to Adjust …" at bounding box center [315, 108] width 244 height 68
click at [270, 87] on span "Select" at bounding box center [312, 87] width 236 height 9
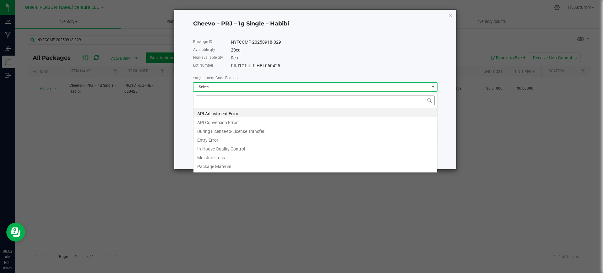
scroll to position [9, 244]
click at [237, 140] on li "Entry Error" at bounding box center [316, 139] width 244 height 9
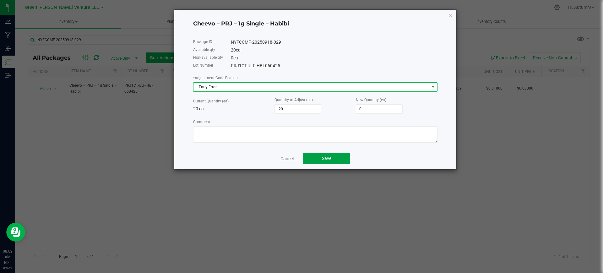
click at [318, 157] on button "Save" at bounding box center [326, 158] width 47 height 11
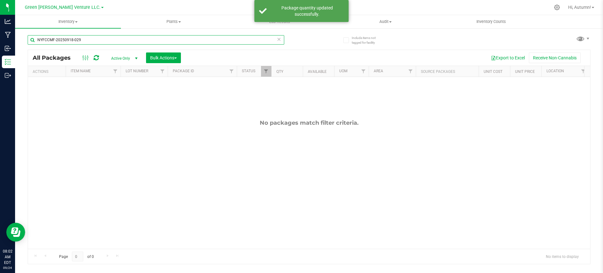
click at [103, 44] on input "NYFCCMF-20250918-029" at bounding box center [156, 39] width 257 height 9
click at [369, 213] on div "No packages match filter criteria." at bounding box center [309, 184] width 562 height 214
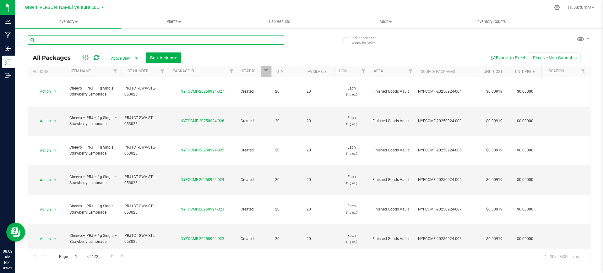
click at [105, 43] on input "text" at bounding box center [156, 39] width 257 height 9
type input "PRJ1CT-ULF-HOC-053025"
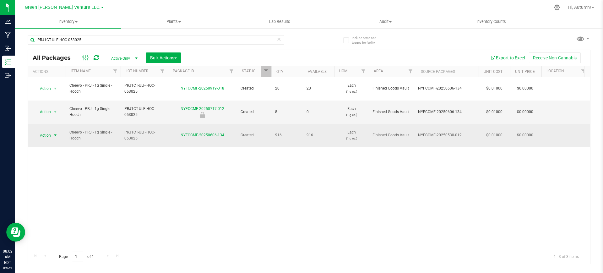
click at [54, 131] on span "select" at bounding box center [56, 135] width 8 height 9
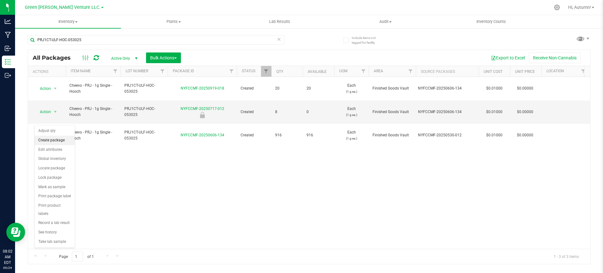
click at [63, 139] on li "Create package" at bounding box center [55, 140] width 40 height 9
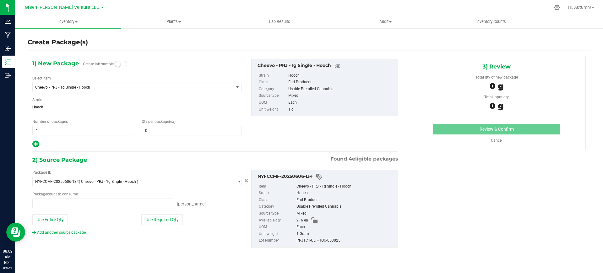
type input "0 ea"
click at [119, 128] on span "1 1" at bounding box center [82, 130] width 100 height 9
click at [119, 128] on input "1" at bounding box center [82, 130] width 99 height 9
click at [176, 125] on div "Qty per package (ea) 0 0" at bounding box center [191, 127] width 109 height 17
click at [175, 129] on span at bounding box center [192, 130] width 100 height 9
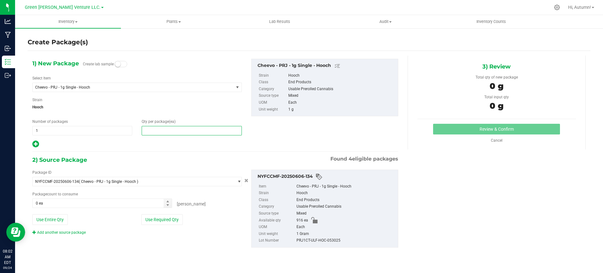
click at [175, 129] on input "text" at bounding box center [191, 130] width 99 height 9
type input "20"
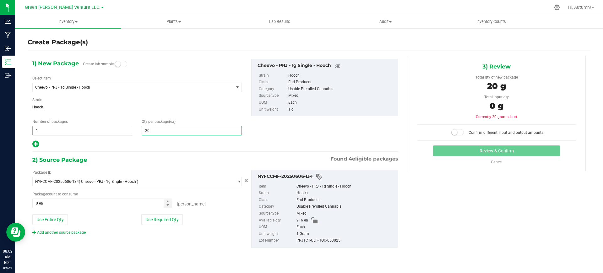
type input "20"
click at [112, 133] on span "1 1" at bounding box center [82, 130] width 100 height 9
click at [112, 133] on input "1" at bounding box center [82, 130] width 99 height 9
type input "41"
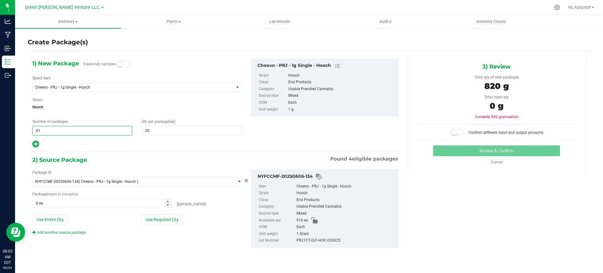
click at [156, 154] on div "1) New Package Create lab samples Select Item Cheevo - PRJ - 1g Single - Hooch …" at bounding box center [215, 158] width 375 height 205
click at [155, 222] on button "Use Required Qty" at bounding box center [161, 219] width 41 height 11
type input "820 ea"
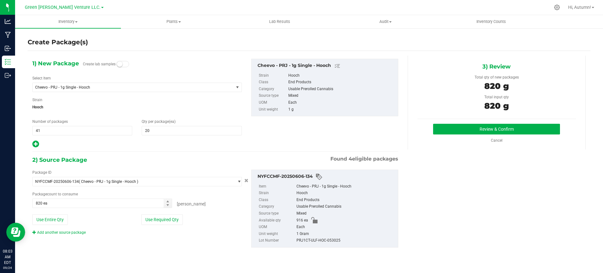
click at [109, 111] on span "Hooch" at bounding box center [137, 106] width 210 height 9
click at [63, 130] on span "41 41" at bounding box center [82, 130] width 100 height 9
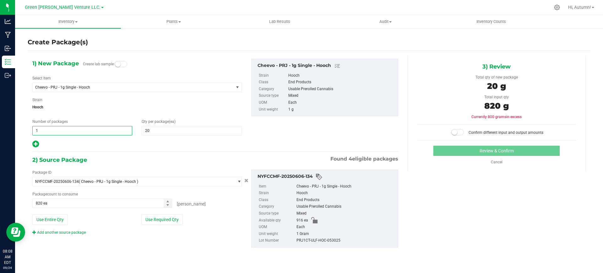
type input "31"
click at [174, 218] on button "Use Required Qty" at bounding box center [161, 219] width 41 height 11
type input "620 ea"
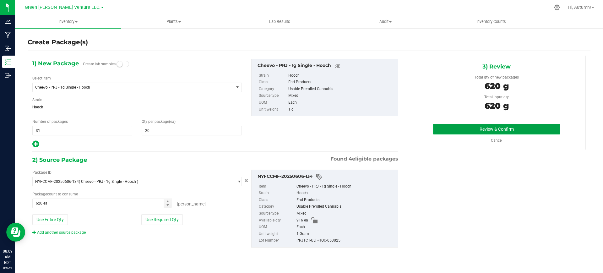
click at [478, 131] on button "Review & Confirm" at bounding box center [496, 129] width 127 height 11
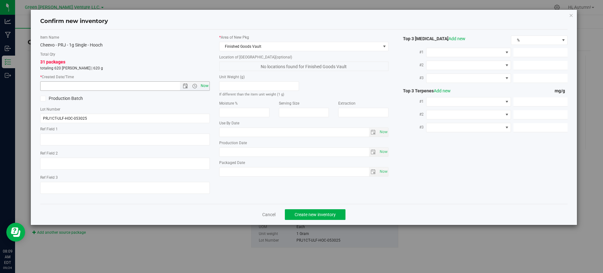
click at [205, 88] on span "Now" at bounding box center [204, 85] width 11 height 9
type input "[DATE] 8:09 AM"
click at [302, 215] on span "Create new inventory" at bounding box center [315, 214] width 41 height 5
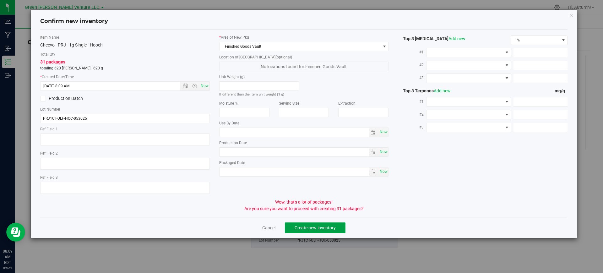
click at [312, 225] on span "Create new inventory" at bounding box center [315, 227] width 41 height 5
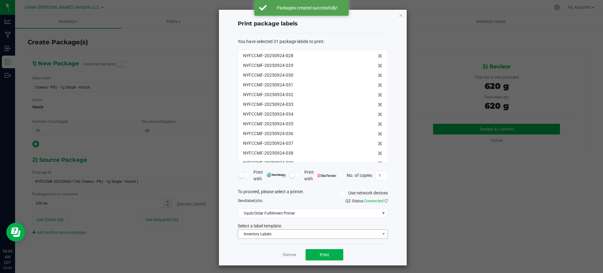
drag, startPoint x: 327, startPoint y: 227, endPoint x: 327, endPoint y: 235, distance: 7.5
click at [327, 235] on div "Select a label template. Inventory Labels" at bounding box center [313, 231] width 160 height 16
click at [327, 235] on span "Inventory Labels" at bounding box center [309, 234] width 142 height 9
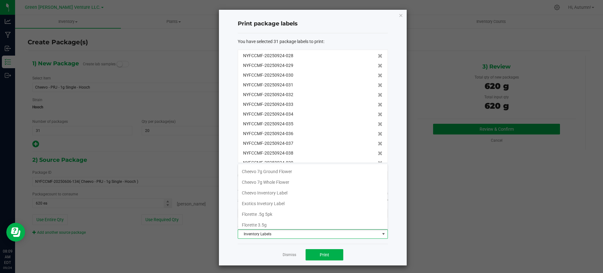
scroll to position [30, 0]
click at [293, 202] on li "Cheevo Inventory Label" at bounding box center [313, 205] width 150 height 11
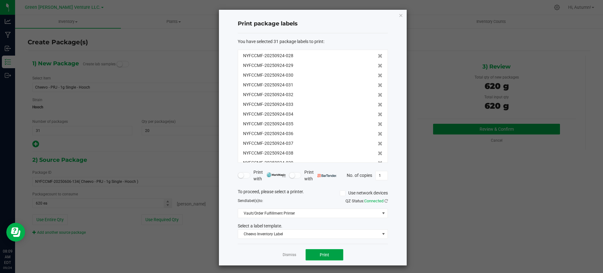
click at [323, 259] on button "Print" at bounding box center [325, 254] width 38 height 11
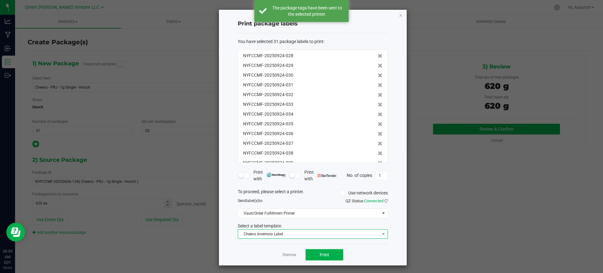
click at [316, 231] on span "Cheevo Inventory Label" at bounding box center [309, 234] width 142 height 9
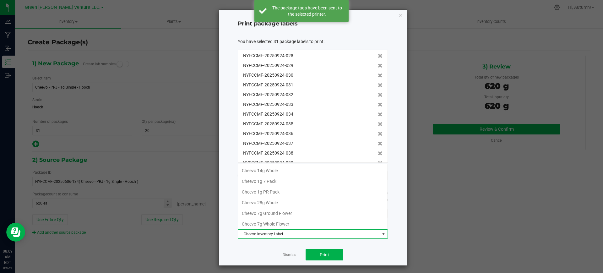
scroll to position [12, 0]
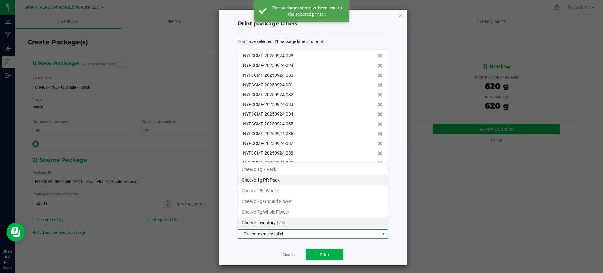
click at [292, 177] on li "Cheevo 1g PR Pack" at bounding box center [313, 180] width 150 height 11
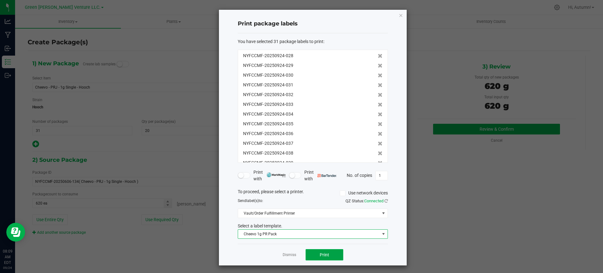
click at [329, 256] on span "Print" at bounding box center [324, 254] width 9 height 5
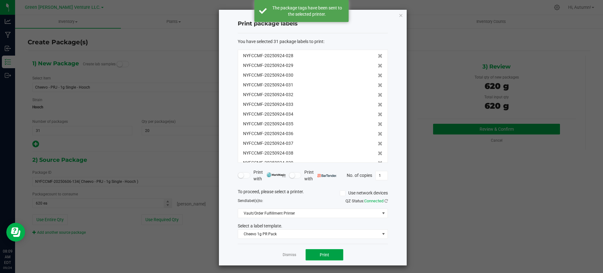
click at [329, 256] on span "Print" at bounding box center [324, 254] width 9 height 5
